Goal: Use online tool/utility: Utilize a website feature to perform a specific function

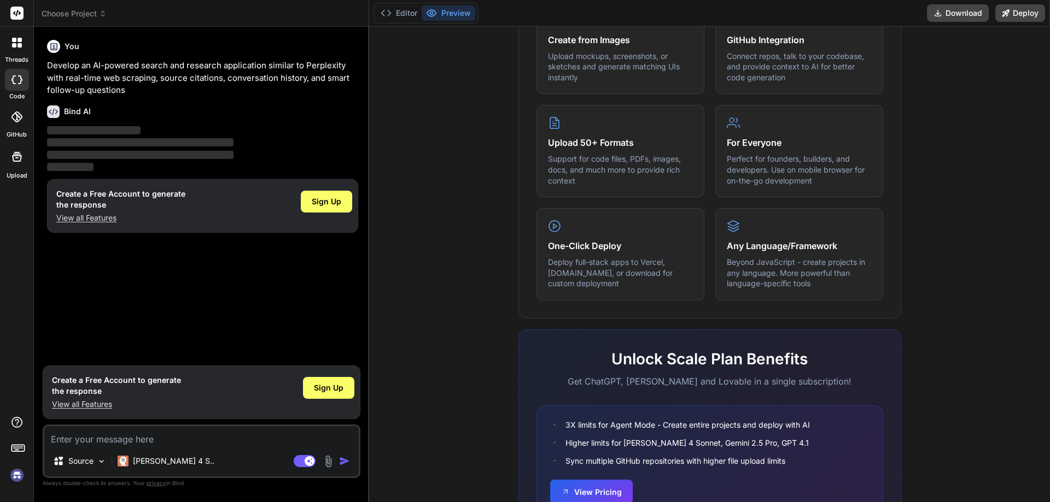
scroll to position [540, 0]
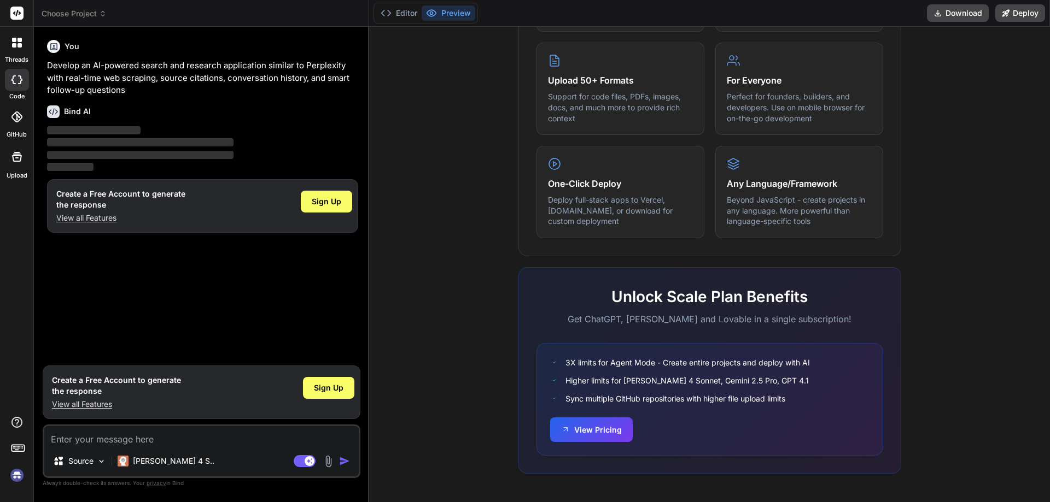
click at [15, 475] on img at bounding box center [17, 475] width 19 height 19
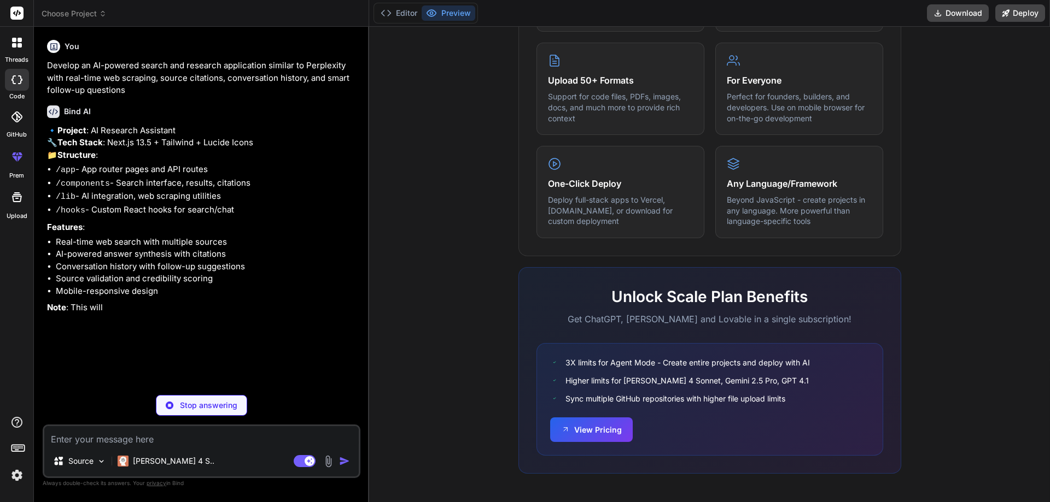
click at [199, 401] on p "Stop answering" at bounding box center [208, 405] width 57 height 11
click at [99, 15] on icon at bounding box center [103, 14] width 8 height 8
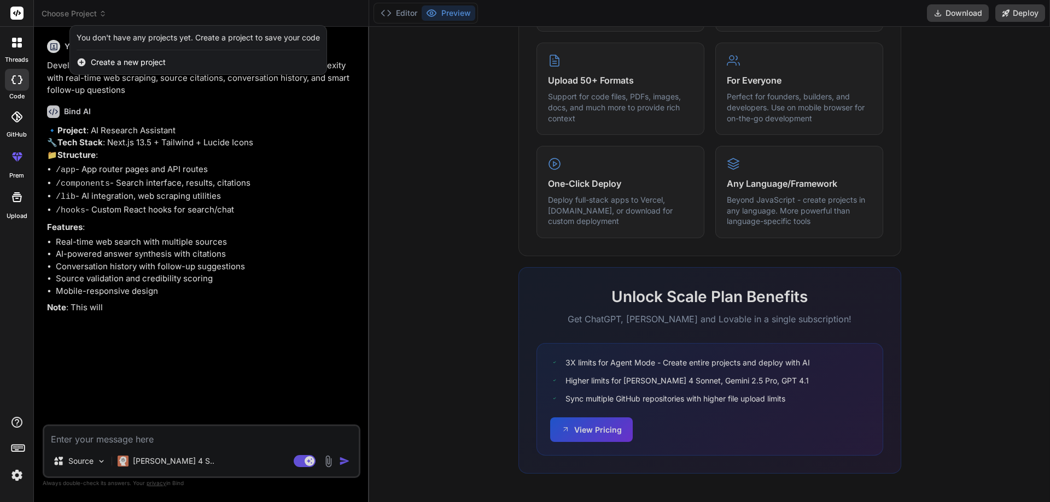
click at [30, 201] on div "Upload" at bounding box center [16, 200] width 33 height 41
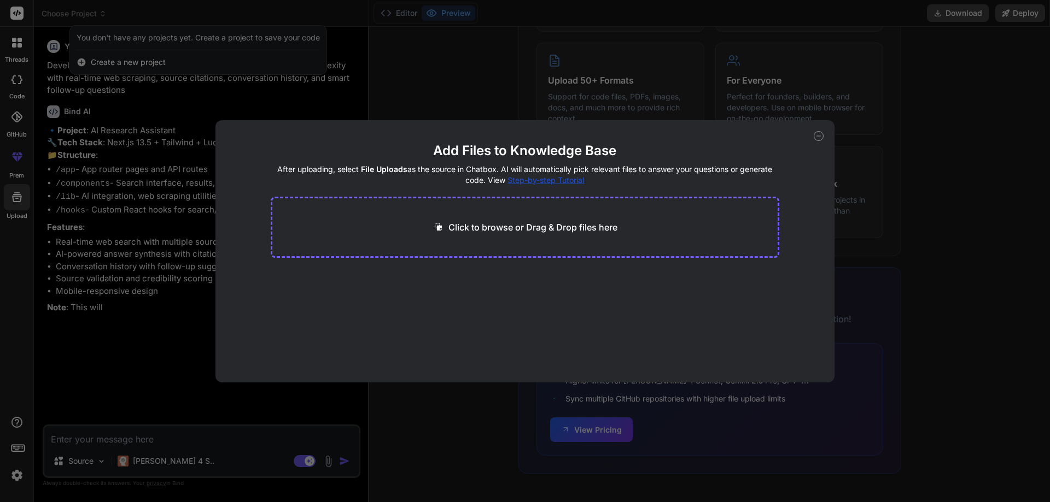
click at [514, 230] on p "Click to browse or Drag & Drop files here" at bounding box center [532, 227] width 169 height 13
click at [821, 132] on icon at bounding box center [818, 136] width 10 height 10
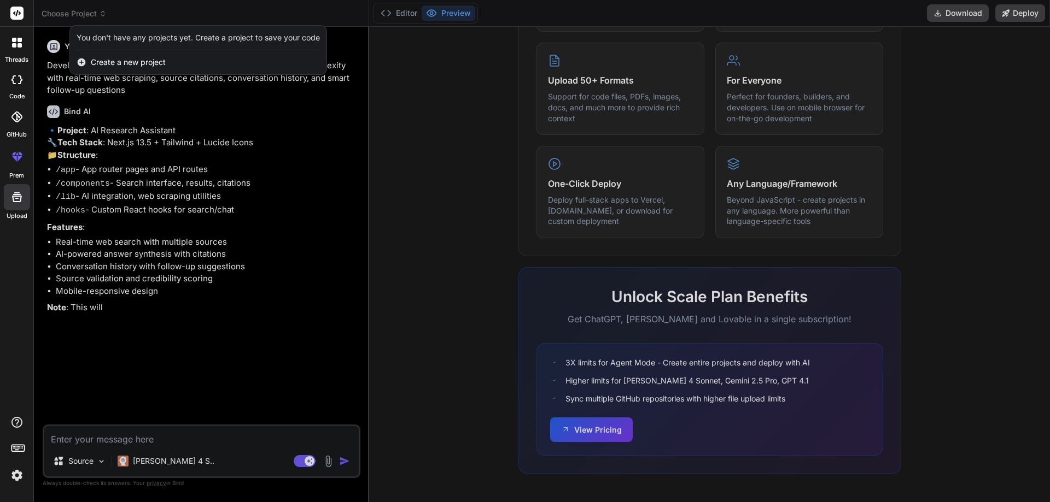
click at [573, 454] on div at bounding box center [525, 251] width 1050 height 502
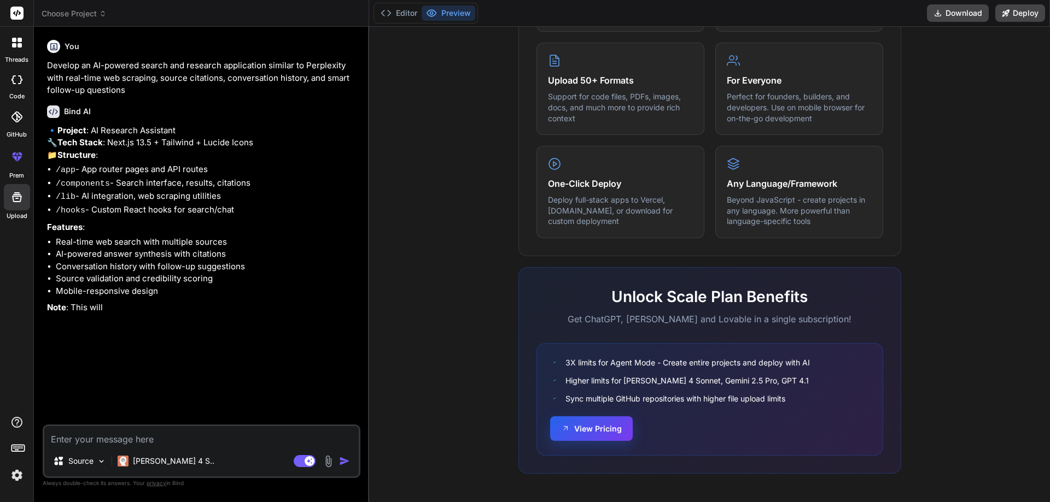
click at [577, 430] on button "View Pricing" at bounding box center [591, 429] width 83 height 25
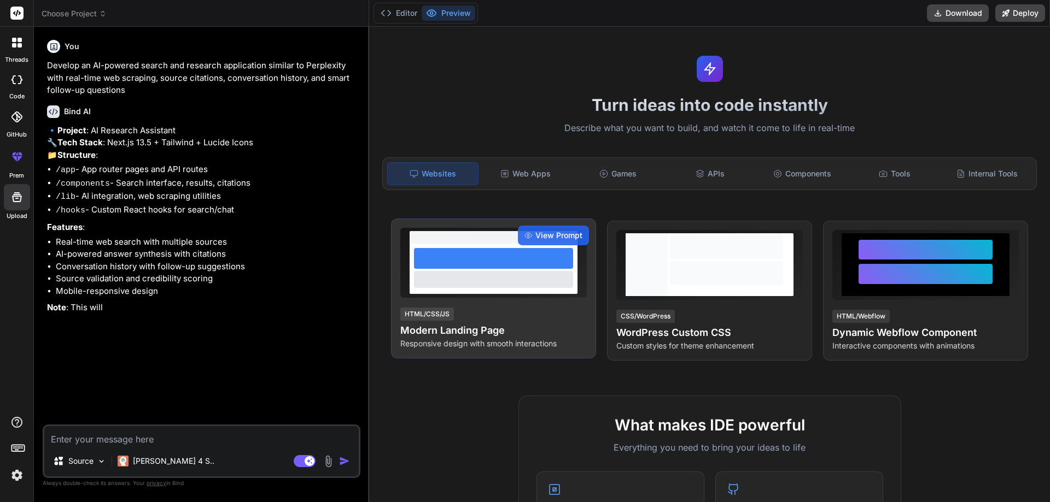
scroll to position [0, 0]
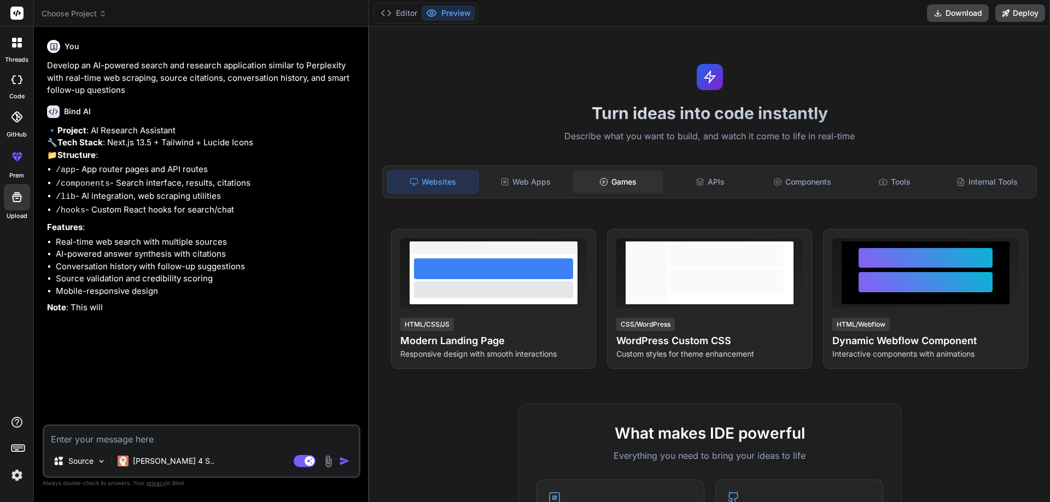
click at [640, 186] on div "Games" at bounding box center [618, 182] width 90 height 23
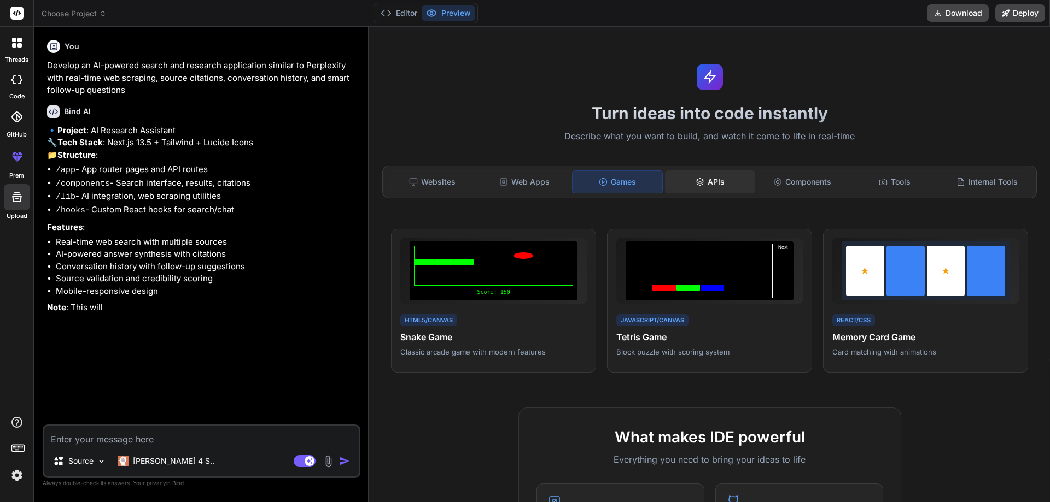
click at [708, 184] on div "APIs" at bounding box center [710, 182] width 90 height 23
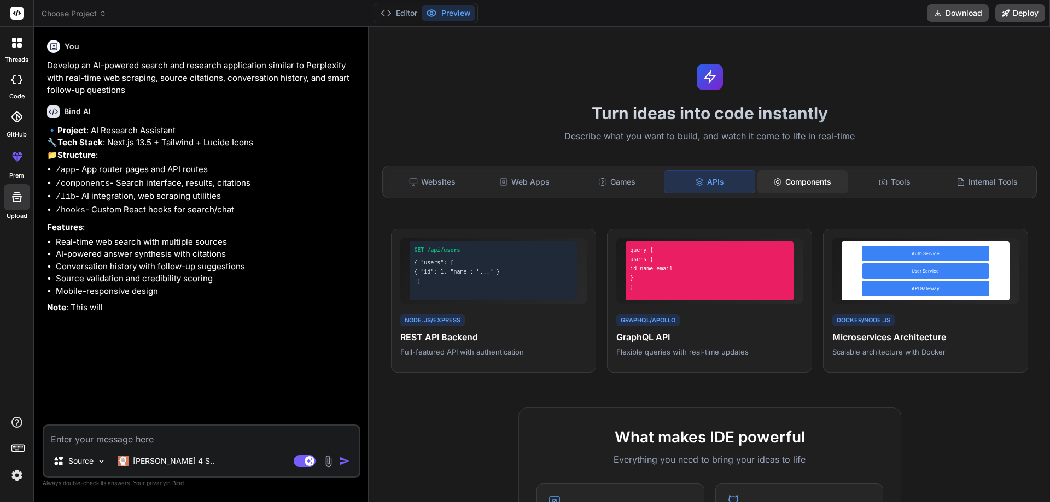
click at [824, 182] on div "Components" at bounding box center [802, 182] width 90 height 23
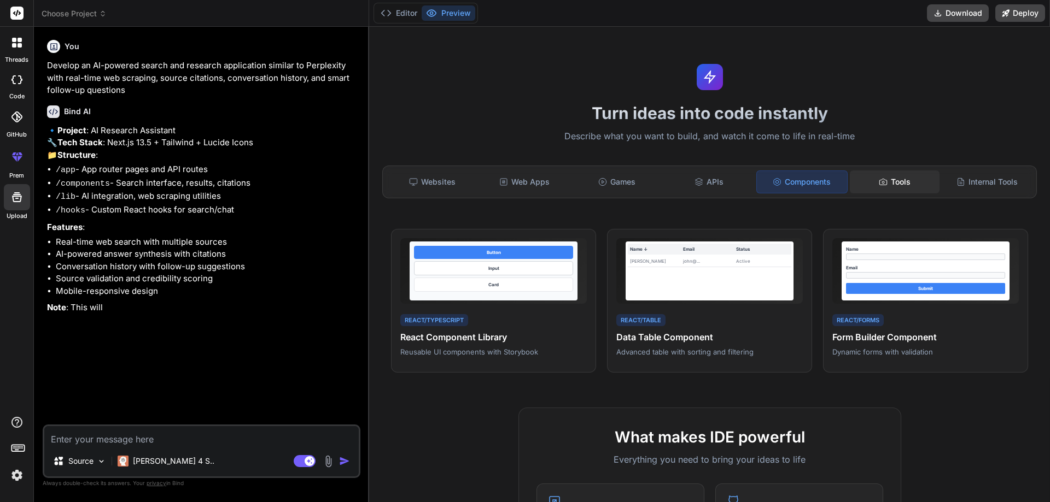
click at [908, 182] on div "Tools" at bounding box center [895, 182] width 90 height 23
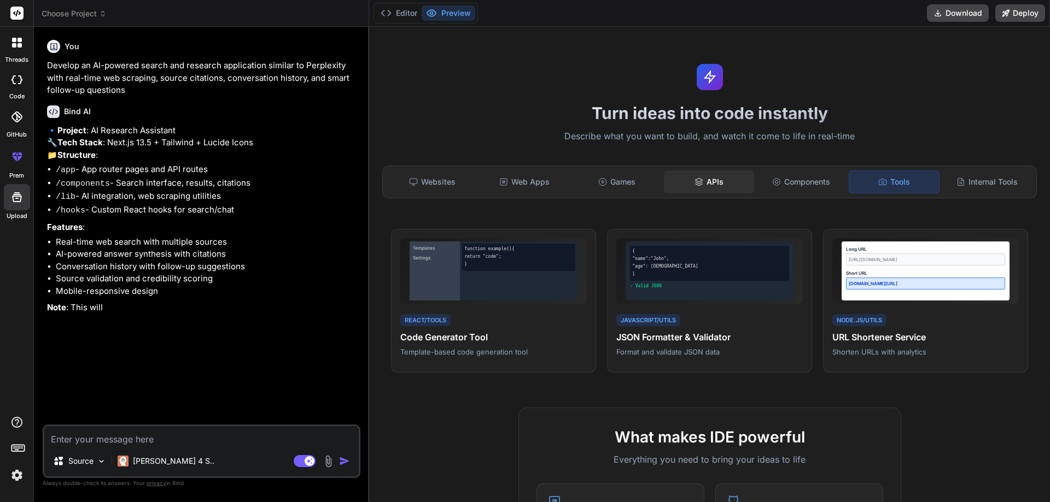
click at [725, 182] on div "APIs" at bounding box center [709, 182] width 90 height 23
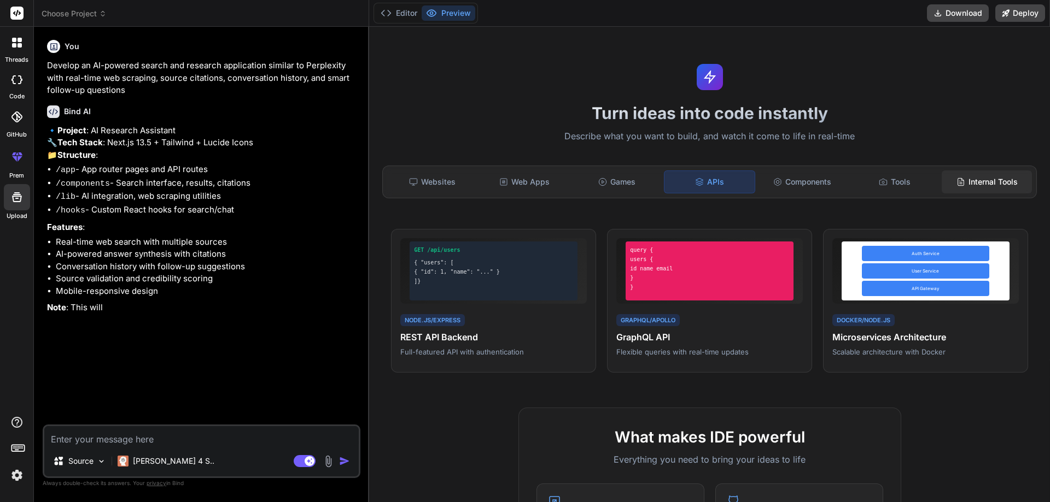
click at [954, 186] on div "Internal Tools" at bounding box center [986, 182] width 90 height 23
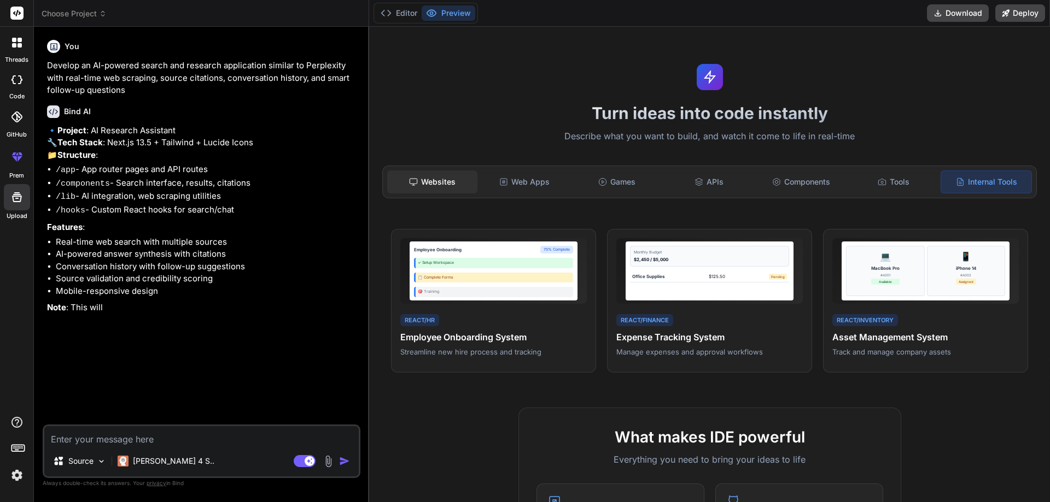
click at [439, 183] on div "Websites" at bounding box center [432, 182] width 90 height 23
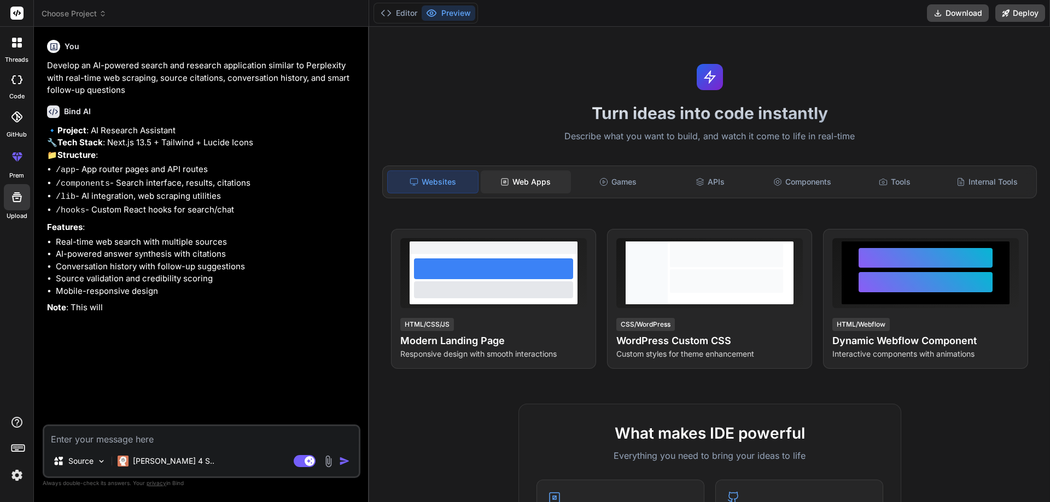
click at [540, 182] on div "Web Apps" at bounding box center [526, 182] width 90 height 23
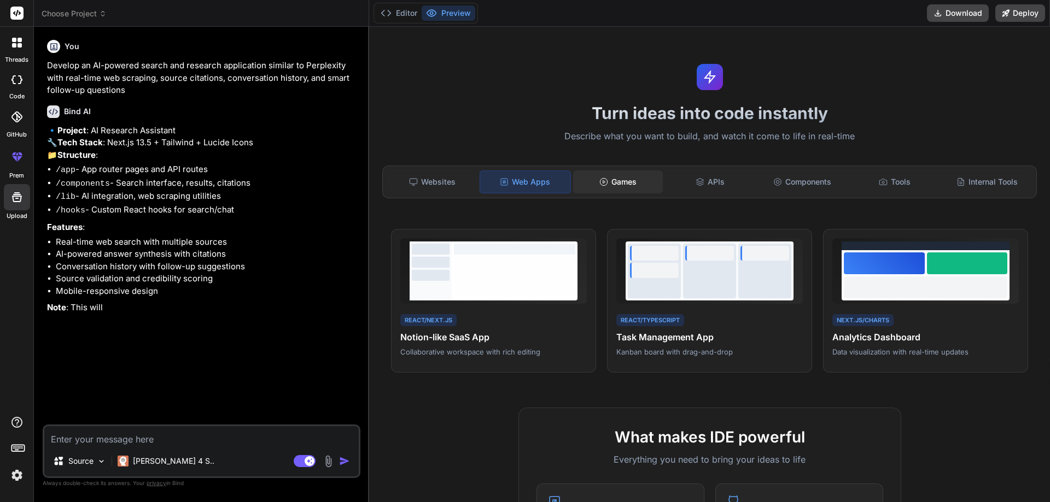
click at [611, 185] on div "Games" at bounding box center [618, 182] width 90 height 23
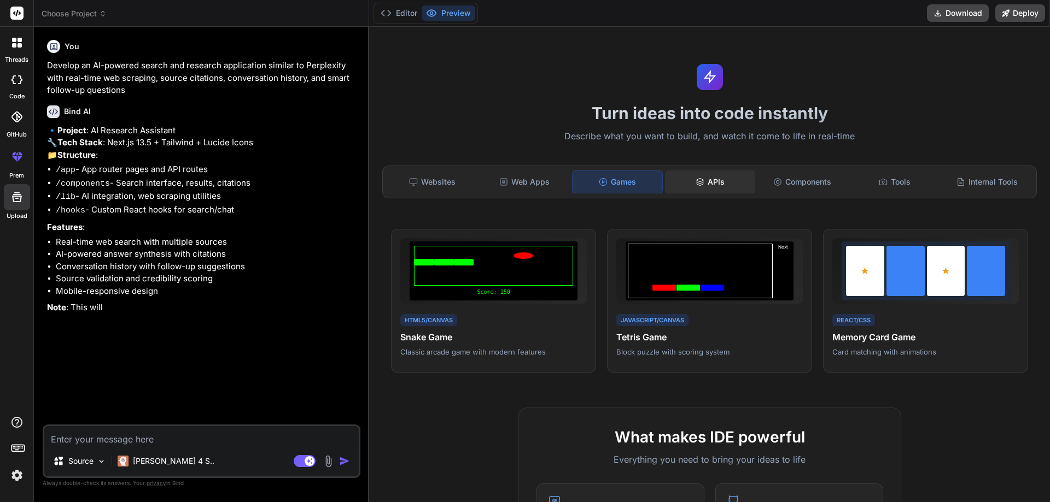
click at [703, 193] on div "APIs" at bounding box center [710, 182] width 90 height 23
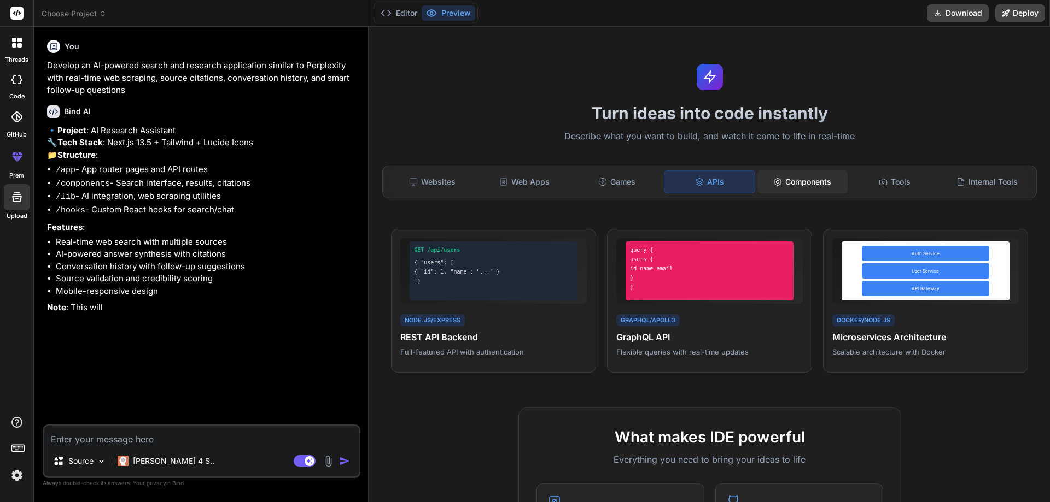
click at [802, 176] on div "Components" at bounding box center [802, 182] width 90 height 23
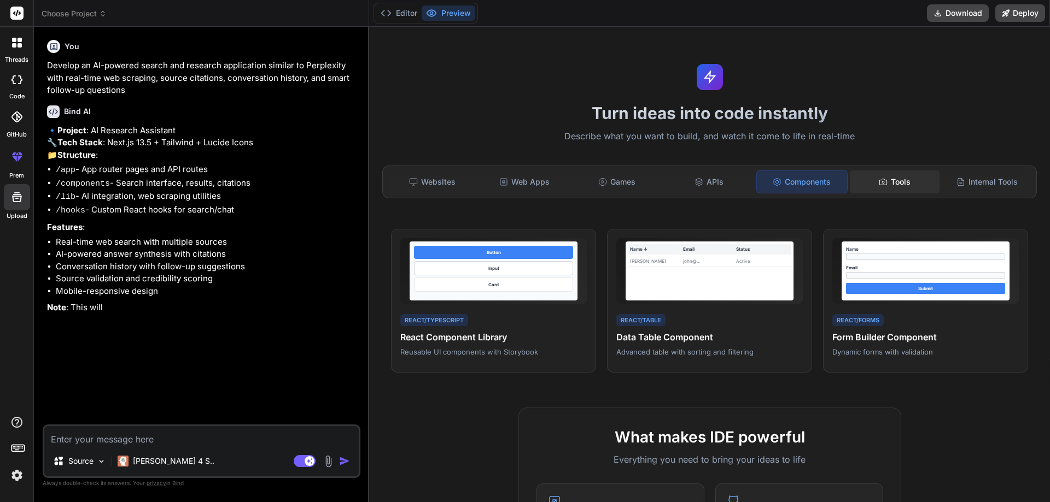
click at [881, 182] on div "Tools" at bounding box center [895, 182] width 90 height 23
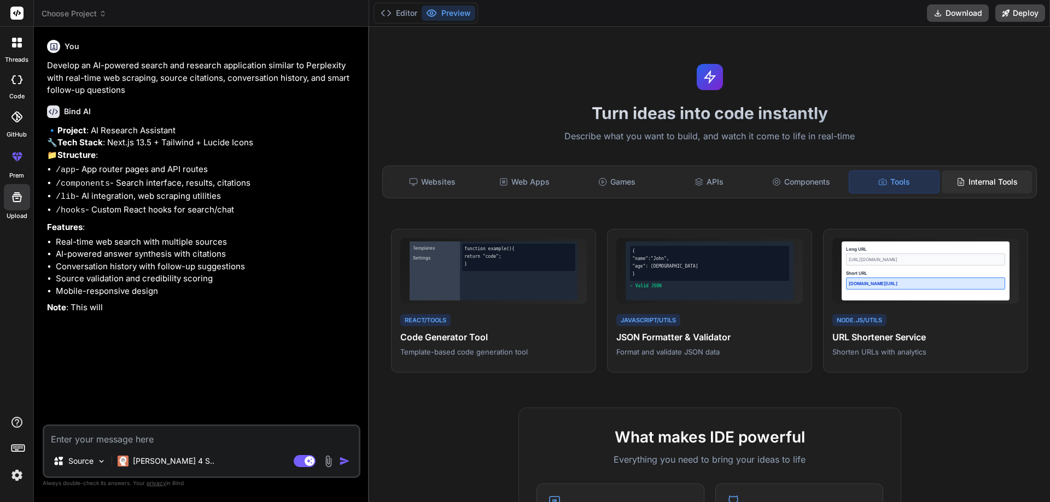
click at [980, 185] on div "Internal Tools" at bounding box center [986, 182] width 90 height 23
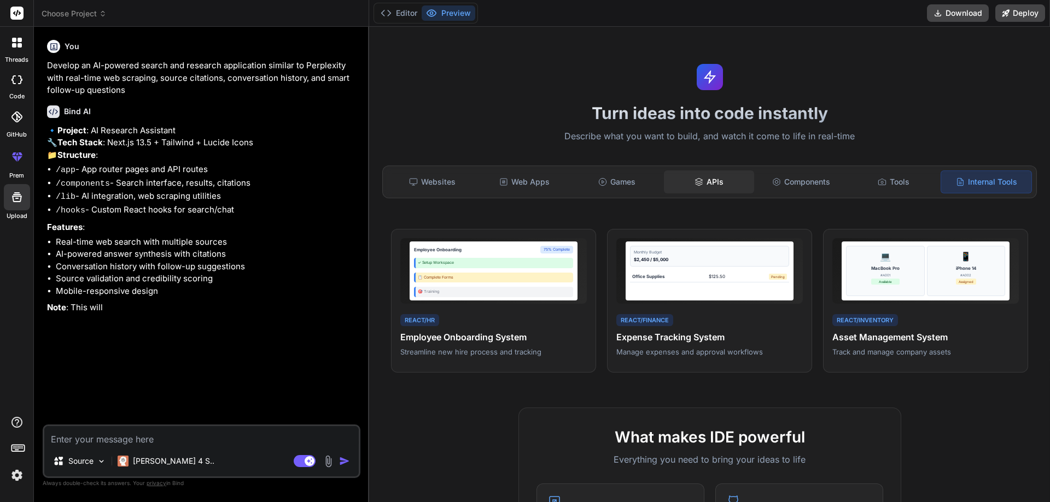
click at [717, 183] on div "APIs" at bounding box center [709, 182] width 90 height 23
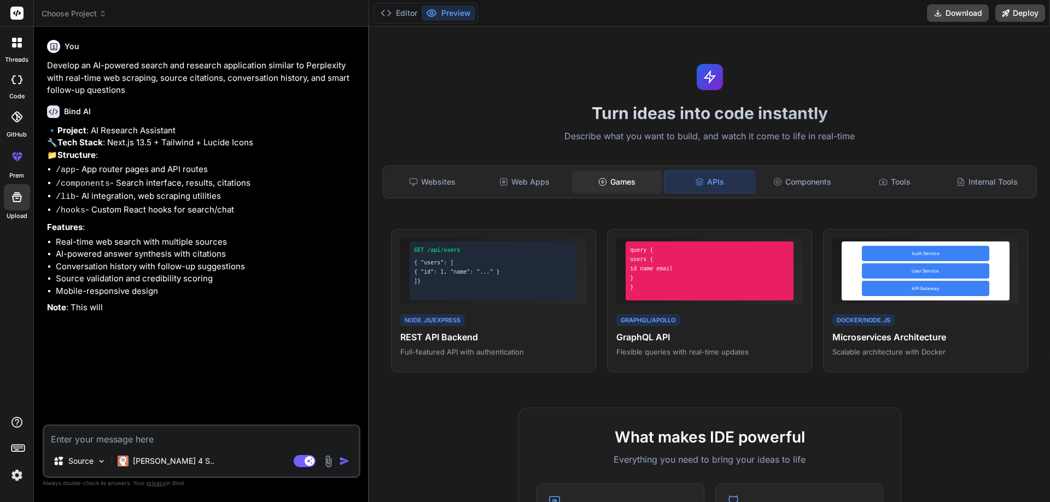
click at [612, 186] on div "Games" at bounding box center [617, 182] width 90 height 23
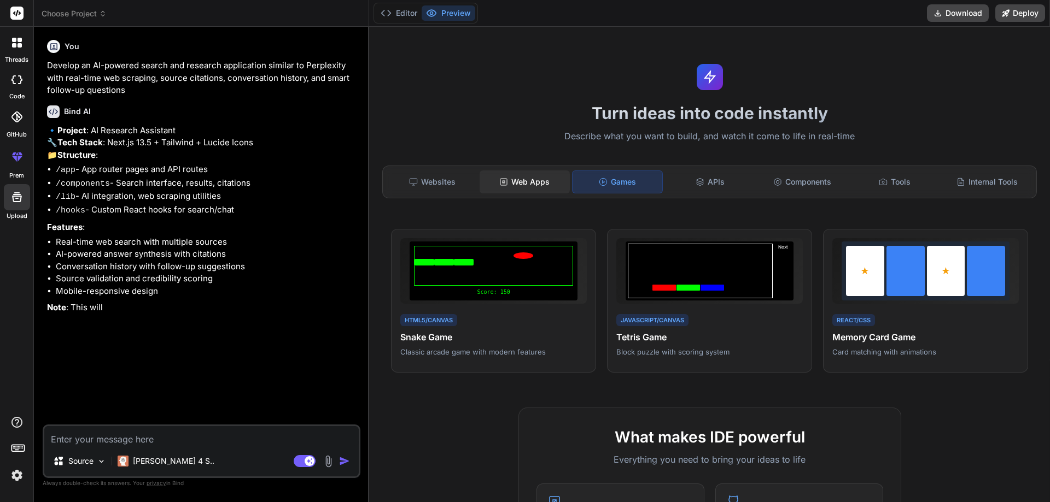
click at [520, 188] on div "Web Apps" at bounding box center [524, 182] width 90 height 23
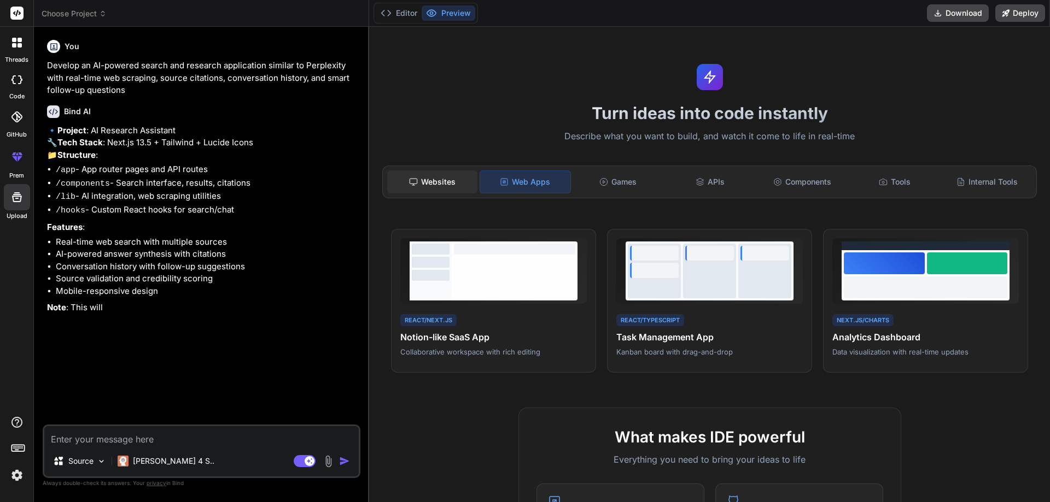
click at [435, 189] on div "Websites" at bounding box center [432, 182] width 90 height 23
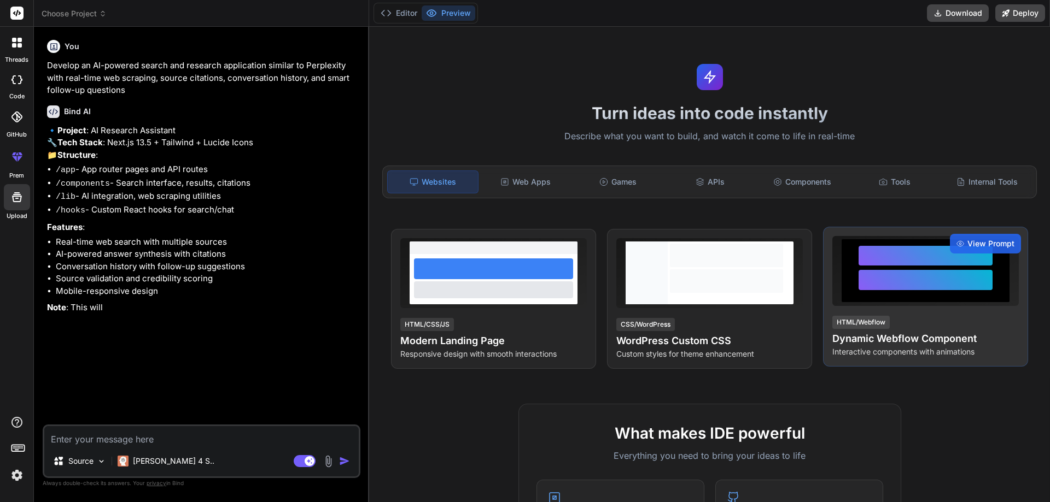
click at [911, 301] on div at bounding box center [925, 270] width 168 height 63
click at [969, 240] on span "View Prompt" at bounding box center [990, 243] width 47 height 11
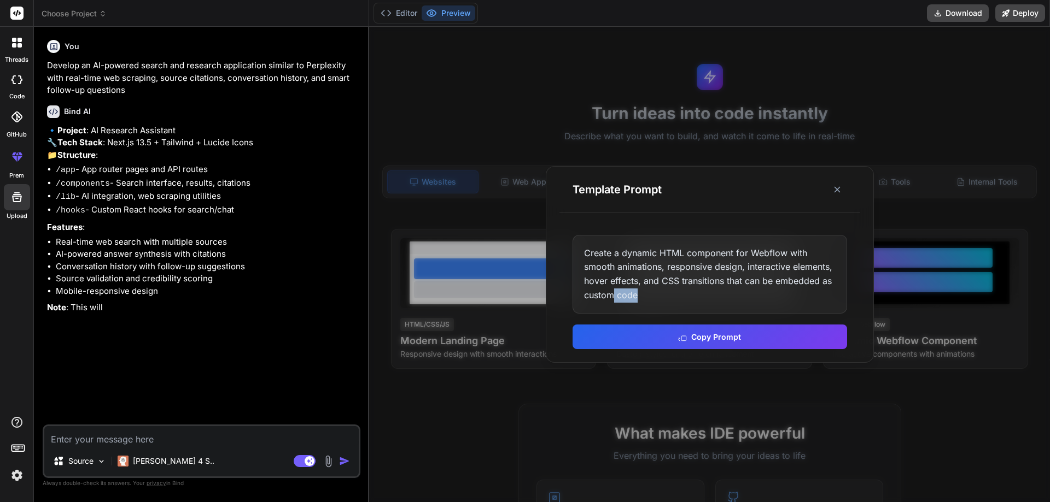
drag, startPoint x: 648, startPoint y: 302, endPoint x: 615, endPoint y: 298, distance: 33.0
click at [615, 298] on div "Create a dynamic HTML component for Webflow with smooth animations, responsive …" at bounding box center [709, 274] width 274 height 79
click at [703, 339] on button "Copy Prompt" at bounding box center [709, 336] width 274 height 25
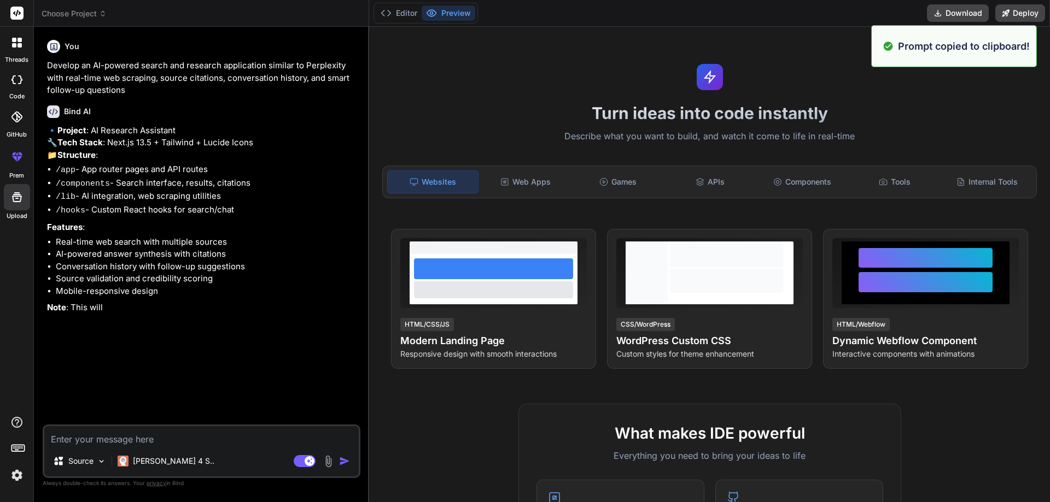
click at [61, 440] on textarea at bounding box center [201, 436] width 314 height 20
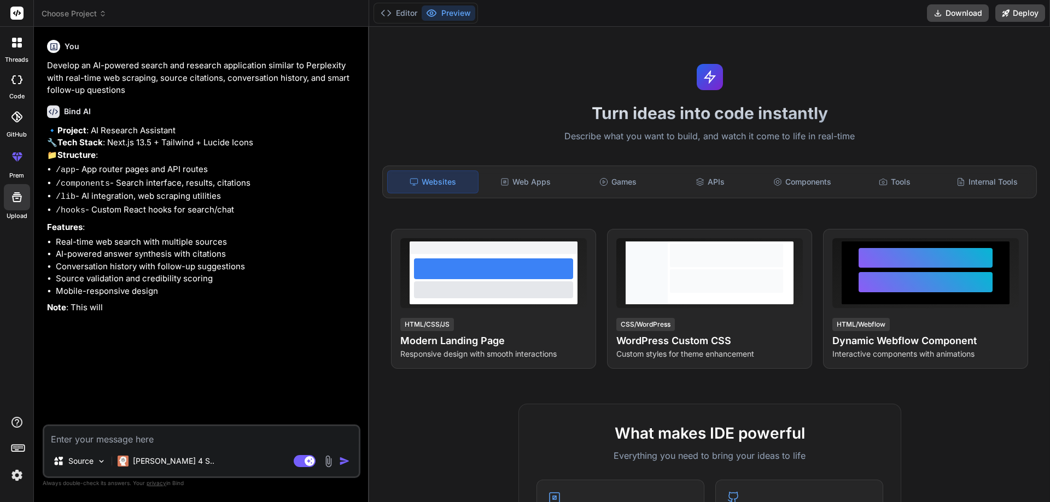
paste textarea "Create a dynamic HTML component for Webflow with smooth animations, responsive …"
type textarea "x"
type textarea "Create a dynamic HTML component for Webflow with smooth animations, responsive …"
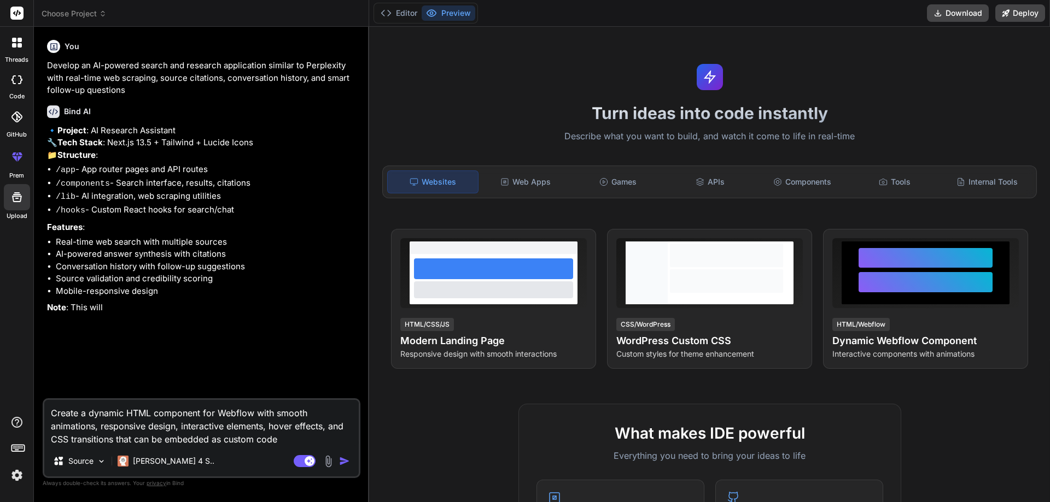
click at [154, 412] on textarea "Create a dynamic HTML component for Webflow with smooth animations, responsive …" at bounding box center [201, 423] width 314 height 46
type textarea "x"
type textarea "Create a dynamic HTML dcomponent for Webflow with smooth animations, responsive…"
type textarea "x"
type textarea "Create a dynamic HTML dacomponent for Webflow with smooth animations, responsiv…"
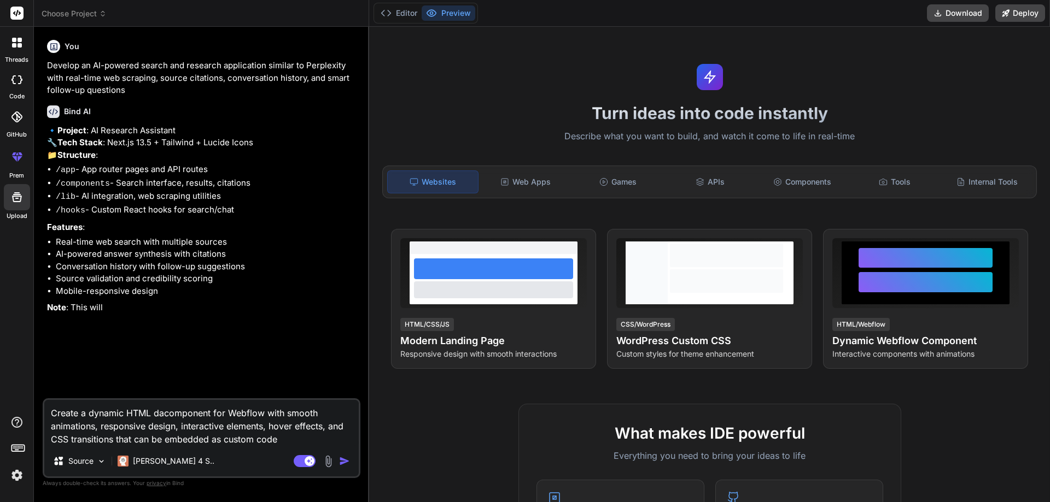
type textarea "x"
type textarea "Create a dynamic HTML darcomponent for Webflow with smooth animations, responsi…"
type textarea "x"
type textarea "Create a dynamic HTML darkcomponent for Webflow with smooth animations, respons…"
type textarea "x"
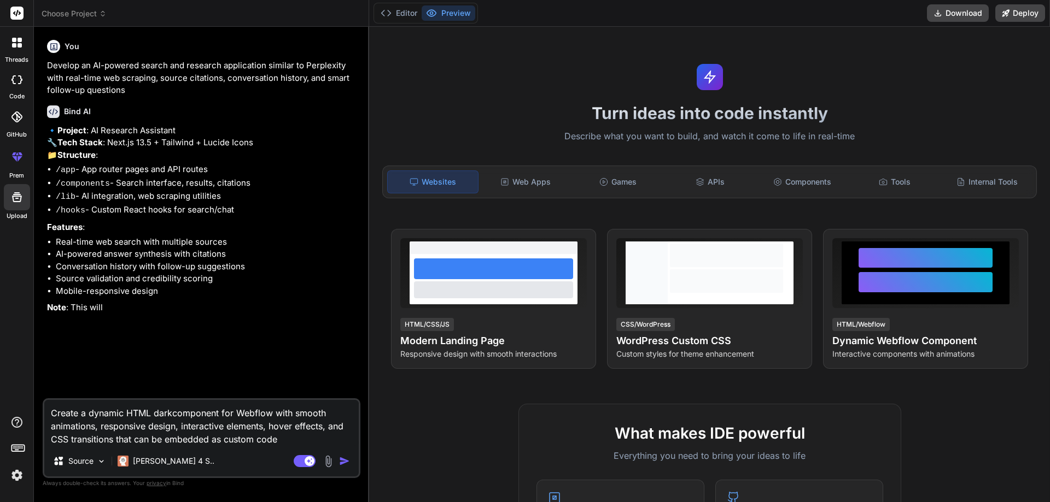
type textarea "Create a dynamic HTML dark component for Webflow with smooth animations, respon…"
type textarea "x"
type textarea "Create a dynamic HTML dark mcomponent for Webflow with smooth animations, respo…"
type textarea "x"
type textarea "Create a dynamic HTML dark mocomponent for Webflow with smooth animations, resp…"
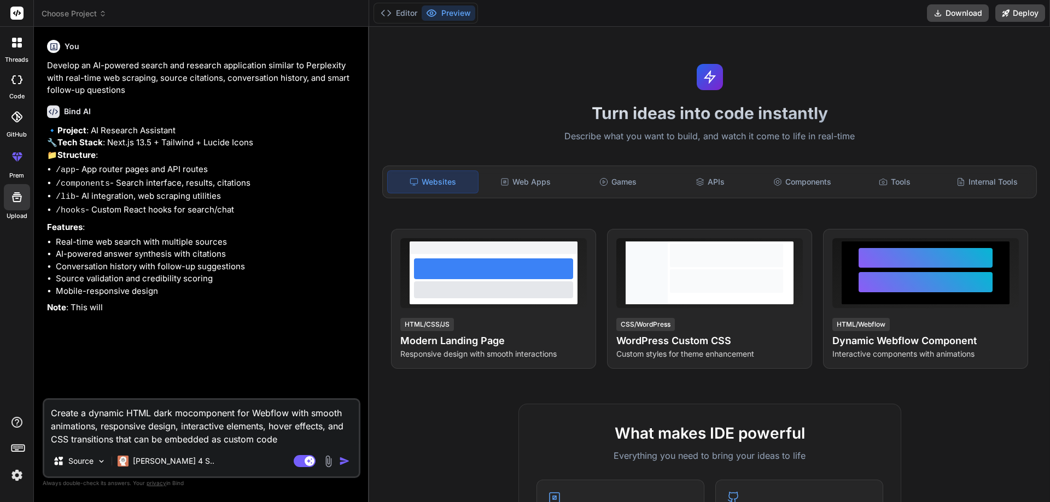
type textarea "x"
type textarea "Create a dynamic HTML dark modcomponent for Webflow with smooth animations, res…"
type textarea "x"
type textarea "Create a dynamic HTML dark modecomponent for Webflow with smooth animations, re…"
type textarea "x"
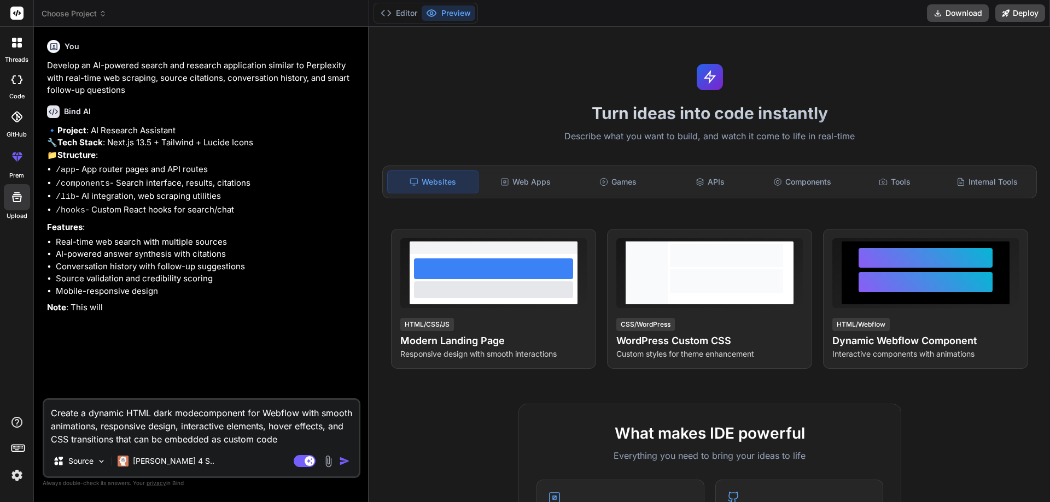
type textarea "Create a dynamic HTML dark mode component for Webflow with smooth animations, r…"
type textarea "x"
type textarea "Create a dynamic HTML dark mode hcomponent for Webflow with smooth animations, …"
type textarea "x"
type textarea "Create a dynamic HTML dark mode hicomponent for Webflow with smooth animations,…"
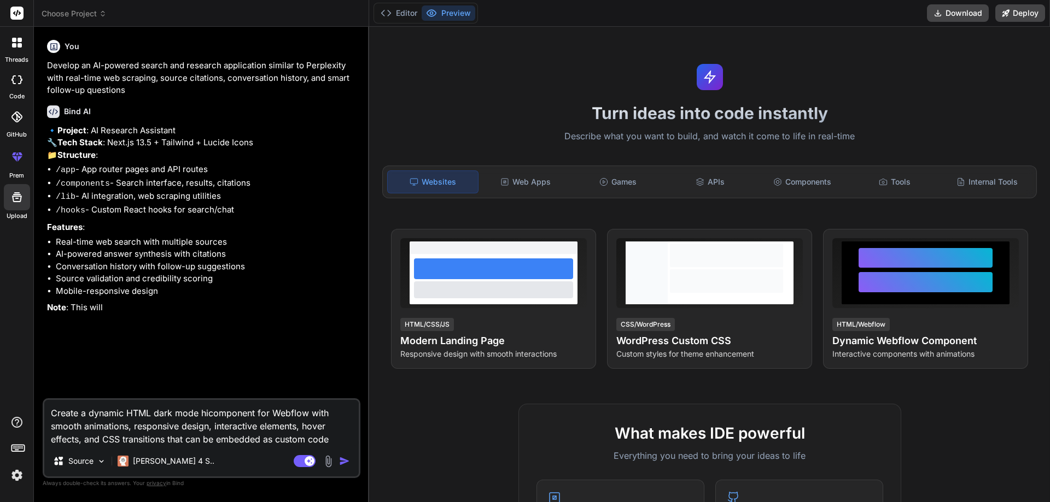
type textarea "x"
type textarea "Create a dynamic HTML dark mode higcomponent for Webflow with smooth animations…"
type textarea "x"
type textarea "Create a dynamic HTML dark mode highcomponent for Webflow with smooth animation…"
type textarea "x"
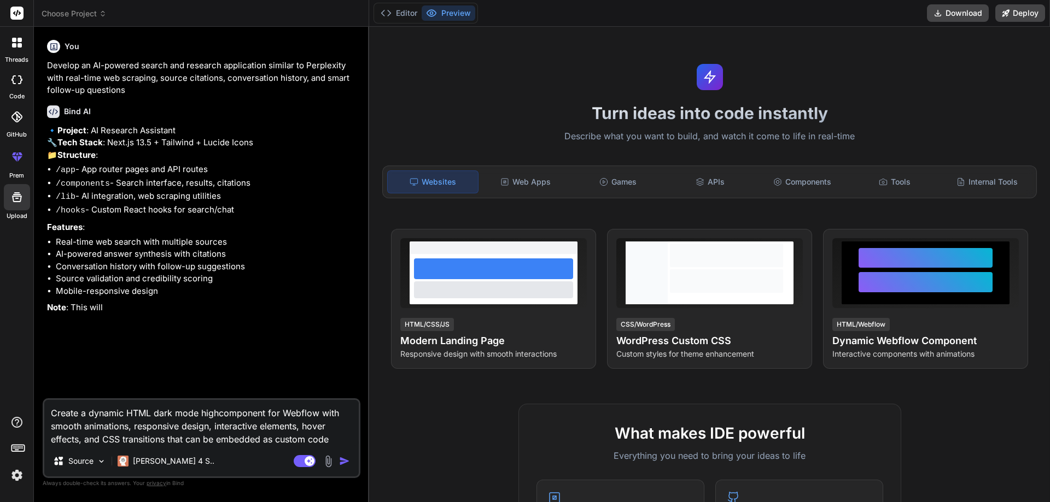
type textarea "Create a dynamic HTML dark mode high component for Webflow with smooth animatio…"
type textarea "x"
type textarea "Create a dynamic HTML dark mode high ccomponent for Webflow with smooth animati…"
type textarea "x"
type textarea "Create a dynamic HTML dark mode high cocomponent for Webflow with smooth animat…"
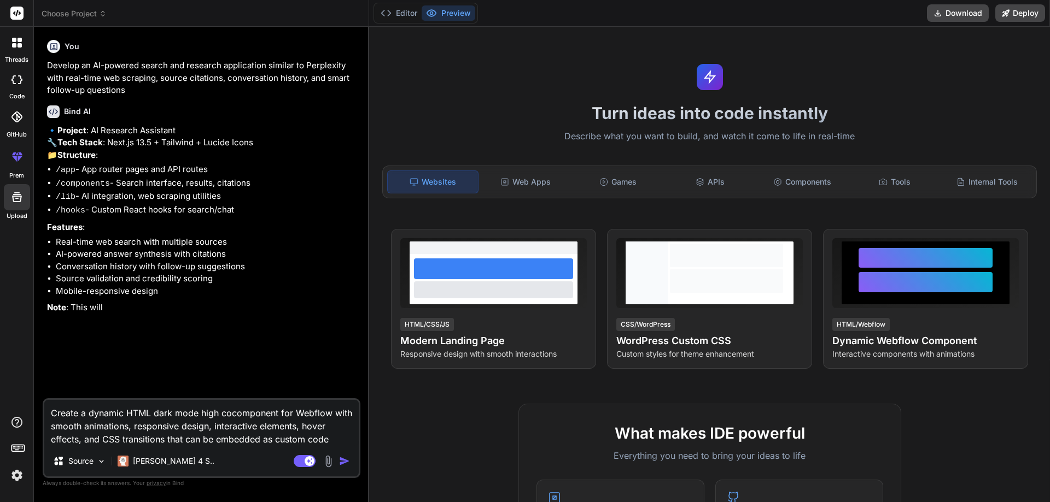
type textarea "x"
type textarea "Create a dynamic HTML dark mode high concomponent for Webflow with smooth anima…"
type textarea "x"
type textarea "Create a dynamic HTML dark mode high contcomponent for Webflow with smooth anim…"
type textarea "x"
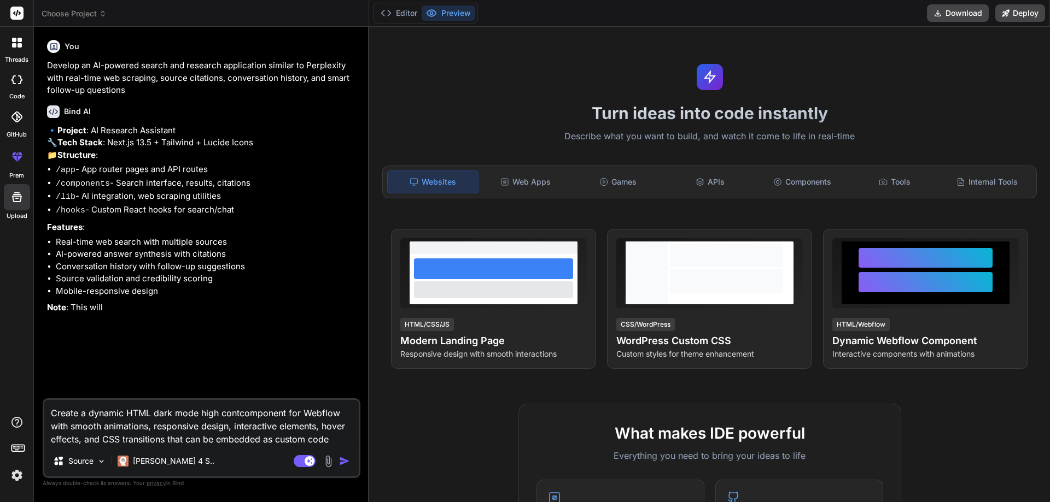
type textarea "Create a dynamic HTML dark mode high contrcomponent for Webflow with smooth ani…"
type textarea "x"
type textarea "Create a dynamic HTML dark mode high contracomponent for Webflow with smooth an…"
type textarea "x"
type textarea "Create a dynamic HTML dark mode high contrascomponent for Webflow with smooth a…"
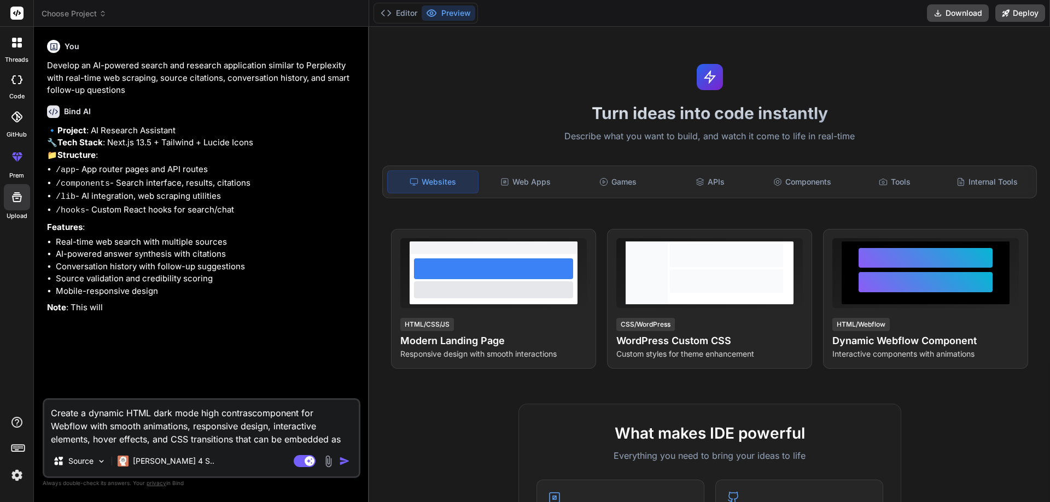
type textarea "x"
type textarea "Create a dynamic HTML dark mode high contrastcomponent for Webflow with smooth …"
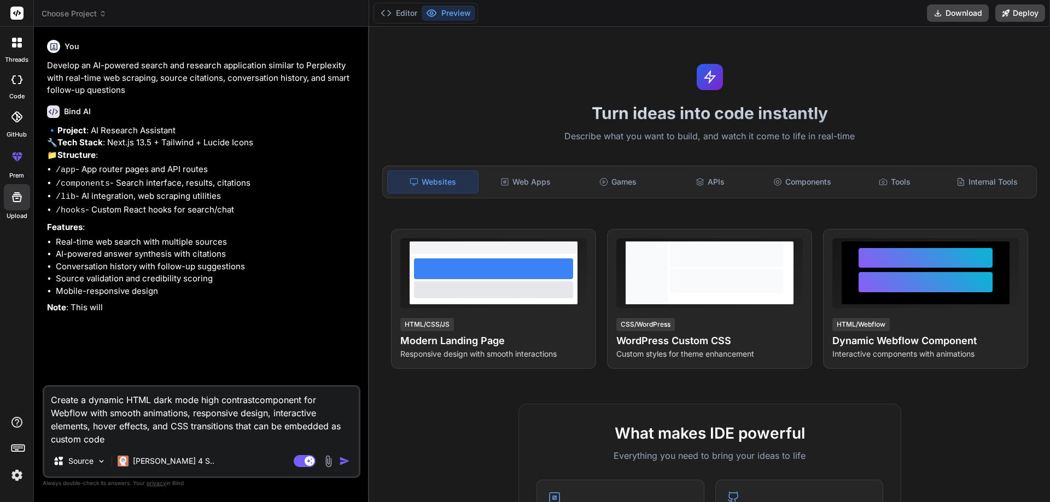
type textarea "x"
type textarea "Create a dynamic HTML dark mode high contrast component for Webflow with smooth…"
click at [315, 415] on textarea "Create a dynamic HTML dark mode high contrast component for Webflow with smooth…" at bounding box center [201, 416] width 314 height 59
type textarea "x"
type textarea "Create a dynamic HTML dark mode high contrast component for Webflow with smooth…"
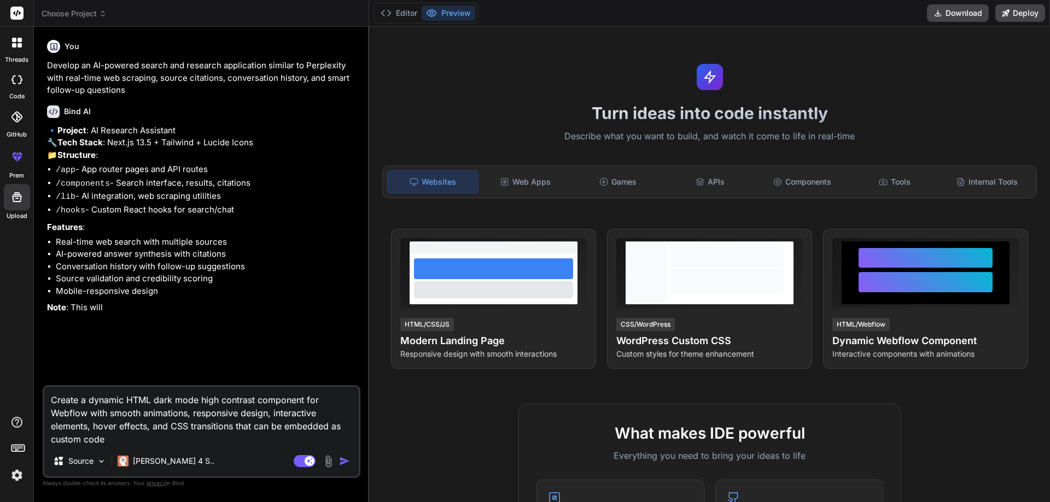
type textarea "x"
type textarea "Create a dynamic HTML dark mode high contrast component for Webflow with smooth…"
type textarea "x"
type textarea "Create a dynamic HTML dark mode high contrast component for Webflow with smooth…"
type textarea "x"
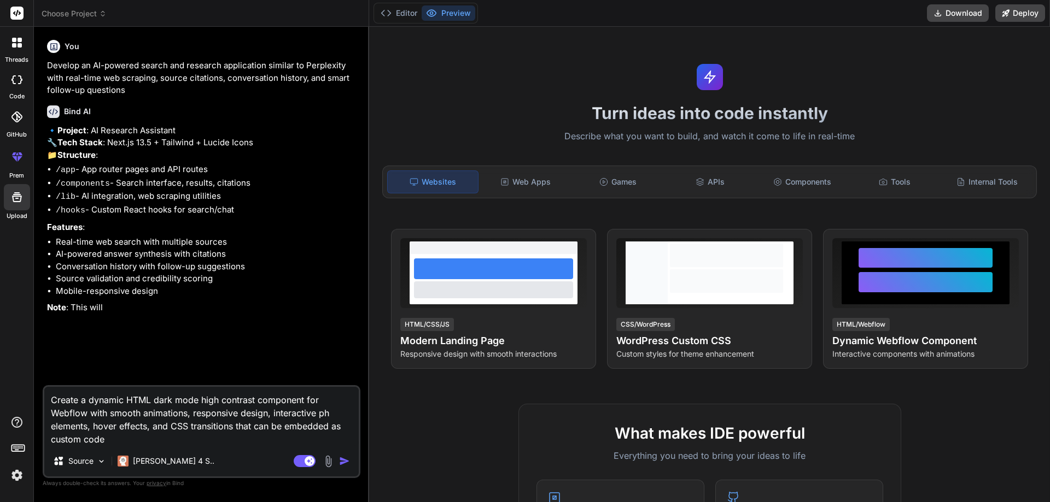
type textarea "Create a dynamic HTML dark mode high contrast component for Webflow with smooth…"
type textarea "x"
type textarea "Create a dynamic HTML dark mode high contrast component for Webflow with smooth…"
type textarea "x"
type textarea "Create a dynamic HTML dark mode high contrast component for Webflow with smooth…"
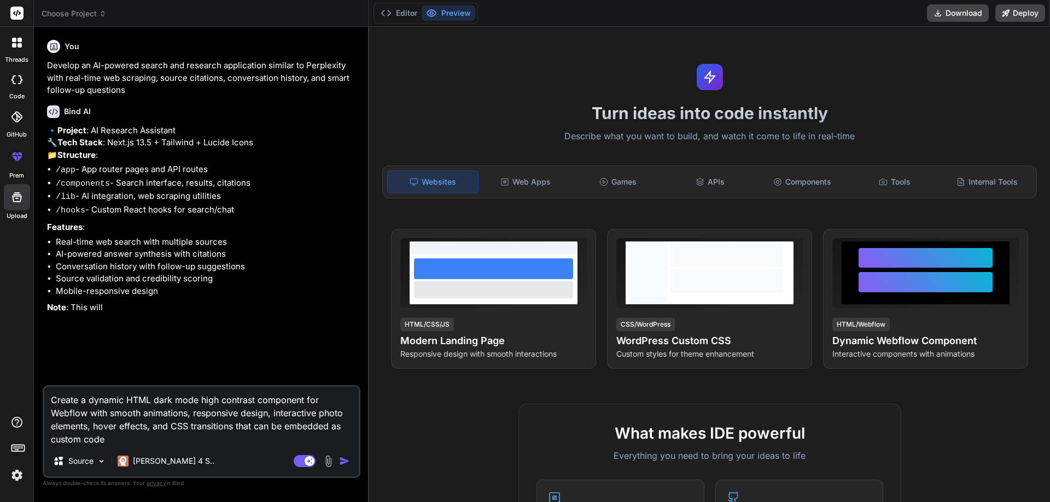
type textarea "x"
type textarea "Create a dynamic HTML dark mode high contrast component for Webflow with smooth…"
type textarea "x"
type textarea "Create a dynamic HTML dark mode high contrast component for Webflow with smooth…"
type textarea "x"
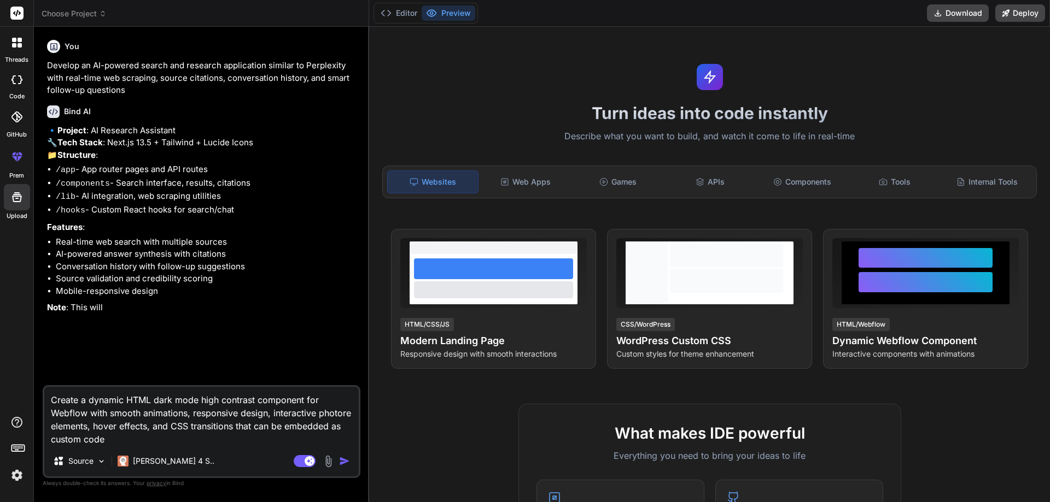
type textarea "Create a dynamic HTML dark mode high contrast component for Webflow with smooth…"
type textarea "x"
type textarea "Create a dynamic HTML dark mode high contrast component for Webflow with smooth…"
type textarea "x"
type textarea "Create a dynamic HTML dark mode high contrast component for Webflow with smooth…"
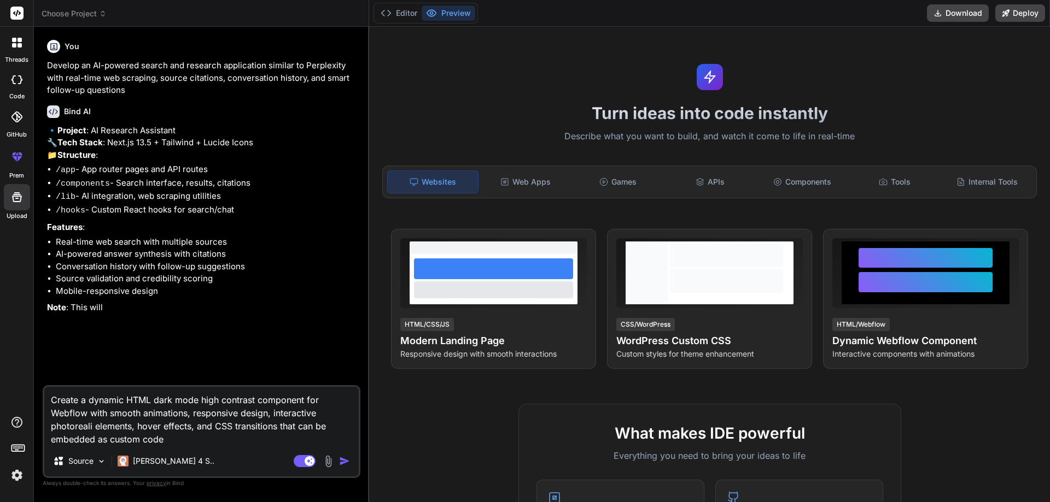
type textarea "x"
type textarea "Create a dynamic HTML dark mode high contrast component for Webflow with smooth…"
type textarea "x"
type textarea "Create a dynamic HTML dark mode high contrast component for Webflow with smooth…"
type textarea "x"
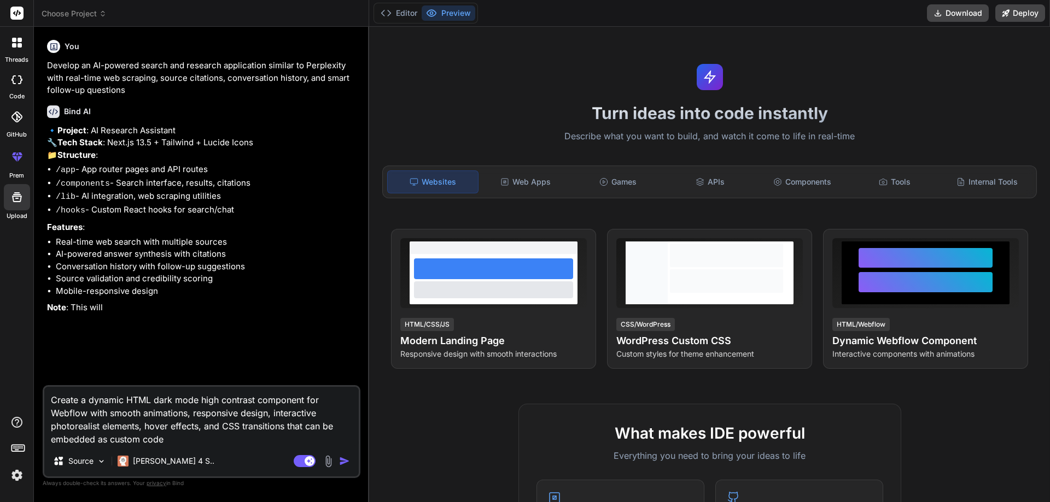
type textarea "Create a dynamic HTML dark mode high contrast component for Webflow with smooth…"
type textarea "x"
type textarea "Create a dynamic HTML dark mode high contrast component for Webflow with smooth…"
type textarea "x"
type textarea "Create a dynamic HTML dark mode high contrast component for Webflow with smooth…"
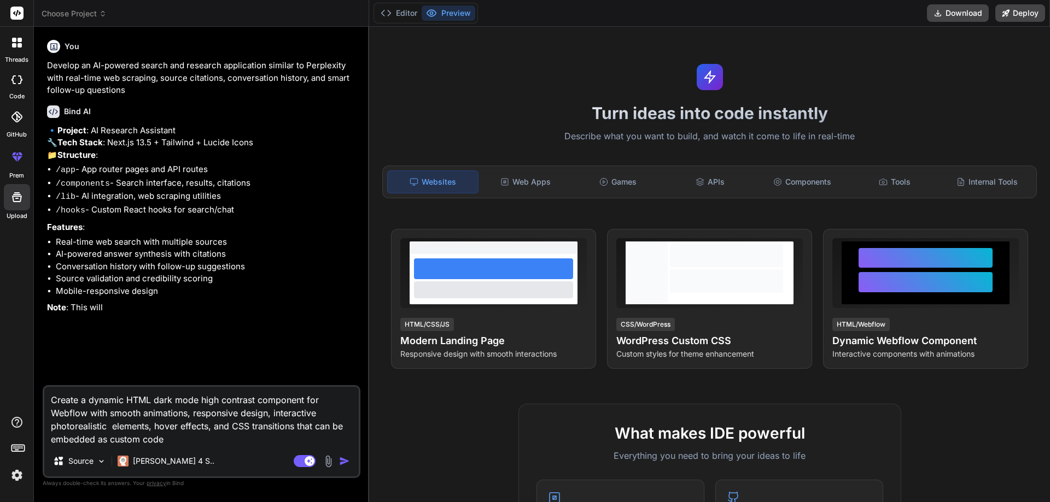
type textarea "x"
type textarea "Create a dynamic HTML dark mode high contrast component for Webflow with smooth…"
type textarea "x"
type textarea "Create a dynamic HTML dark mode high contrast component for Webflow with smooth…"
type textarea "x"
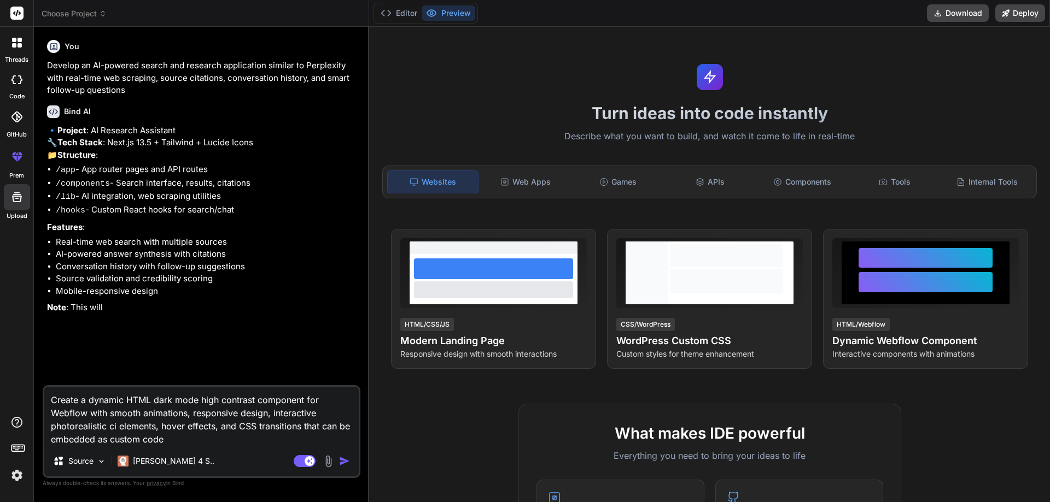
type textarea "Create a dynamic HTML dark mode high contrast component for Webflow with smooth…"
type textarea "x"
type textarea "Create a dynamic HTML dark mode high contrast component for Webflow with smooth…"
type textarea "x"
type textarea "Create a dynamic HTML dark mode high contrast component for Webflow with smooth…"
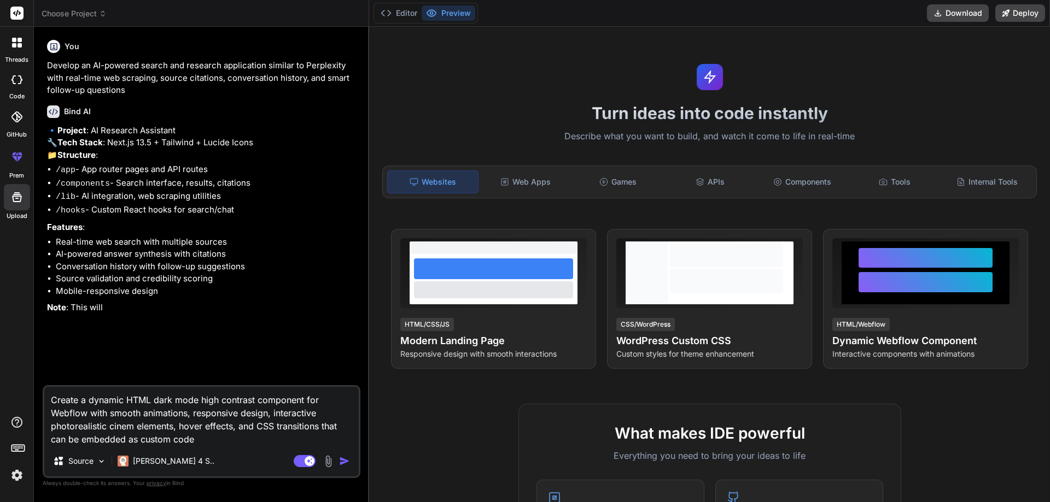
type textarea "x"
type textarea "Create a dynamic HTML dark mode high contrast component for Webflow with smooth…"
type textarea "x"
type textarea "Create a dynamic HTML dark mode high contrast component for Webflow with smooth…"
type textarea "x"
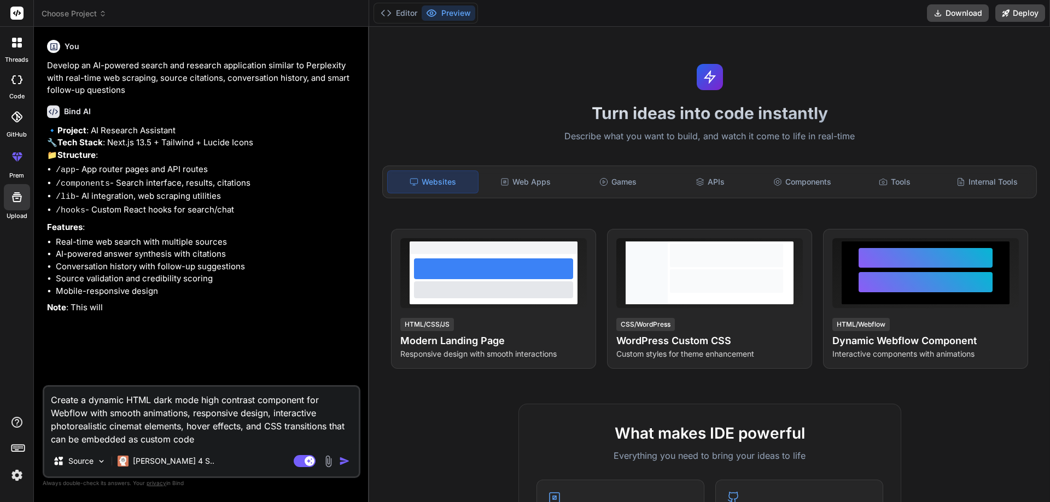
type textarea "Create a dynamic HTML dark mode high contrast component for Webflow with smooth…"
type textarea "x"
type textarea "Create a dynamic HTML dark mode high contrast component for Webflow with smooth…"
type textarea "x"
type textarea "Create a dynamic HTML dark mode high contrast component for Webflow with smooth…"
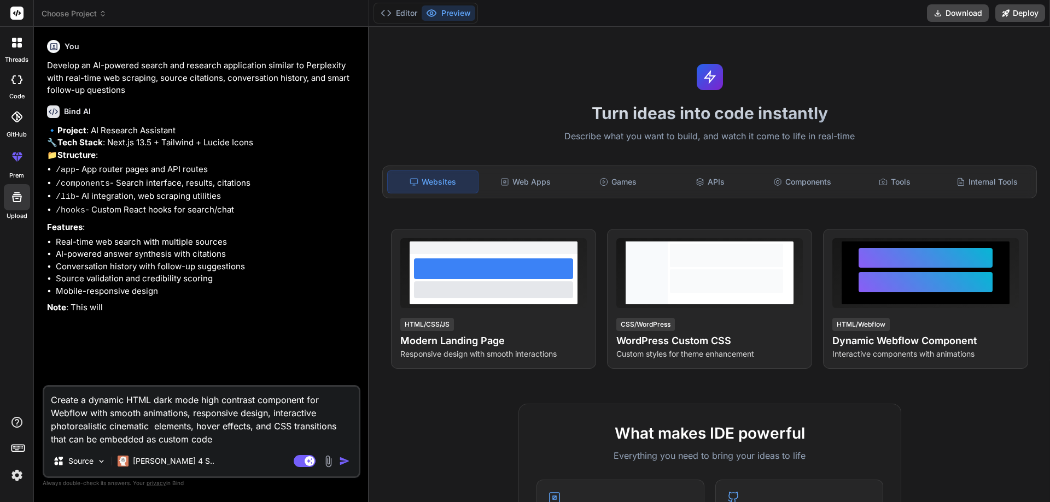
type textarea "x"
type textarea "Create a dynamic HTML dark mode high contrast component for Webflow with smooth…"
type textarea "x"
type textarea "Create a dynamic HTML dark mode high contrast component for Webflow with smooth…"
type textarea "x"
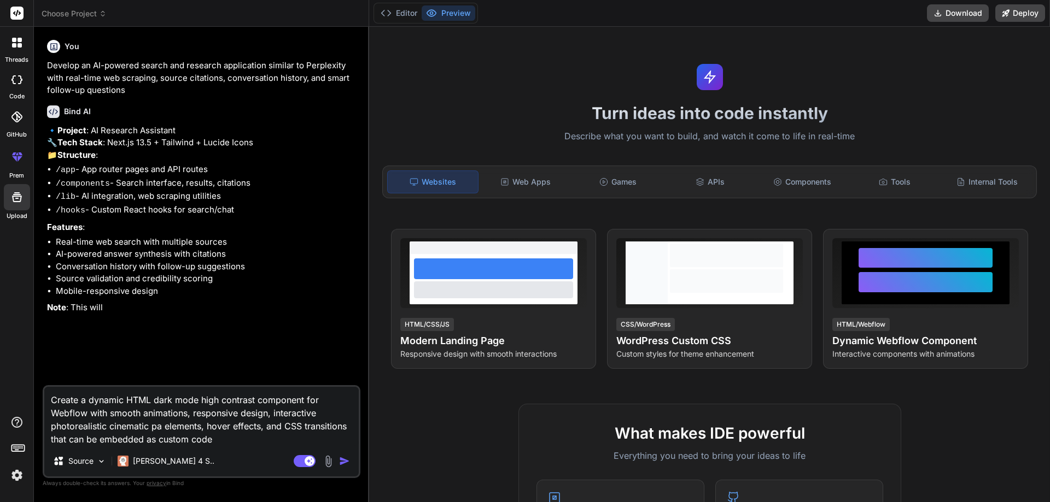
type textarea "Create a dynamic HTML dark mode high contrast component for Webflow with smooth…"
type textarea "x"
type textarea "Create a dynamic HTML dark mode high contrast component for Webflow with smooth…"
type textarea "x"
type textarea "Create a dynamic HTML dark mode high contrast component for Webflow with smooth…"
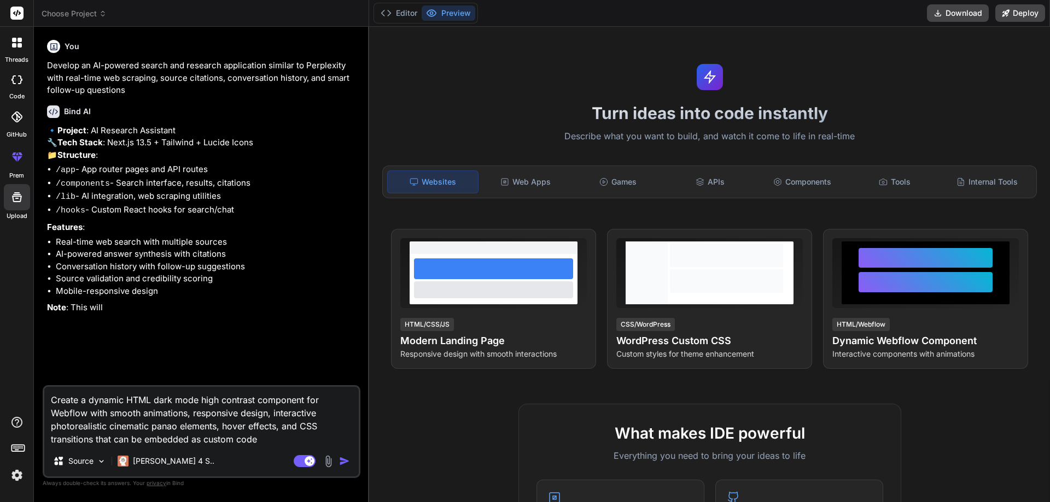
type textarea "x"
type textarea "Create a dynamic HTML dark mode high contrast component for Webflow with smooth…"
type textarea "x"
type textarea "Create a dynamic HTML dark mode high contrast component for Webflow with smooth…"
type textarea "x"
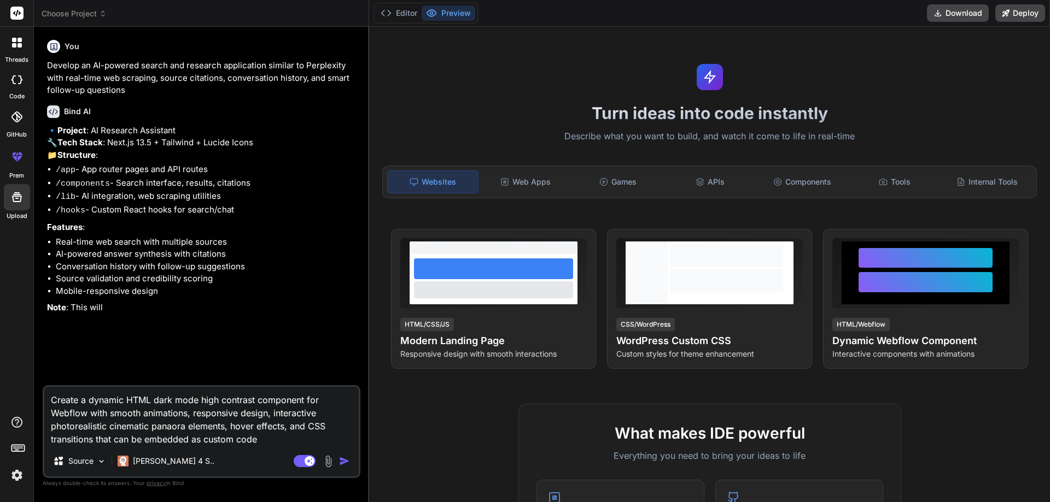
type textarea "Create a dynamic HTML dark mode high contrast component for Webflow with smooth…"
type textarea "x"
type textarea "Create a dynamic HTML dark mode high contrast component for Webflow with smooth…"
type textarea "x"
type textarea "Create a dynamic HTML dark mode high contrast component for Webflow with smooth…"
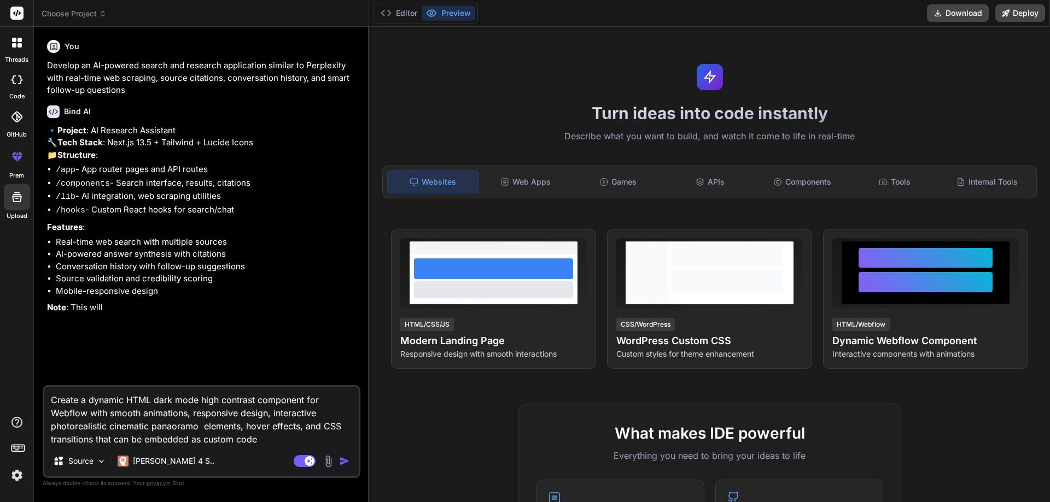
type textarea "x"
type textarea "Create a dynamic HTML dark mode high contrast component for Webflow with smooth…"
type textarea "x"
type textarea "Create a dynamic HTML dark mode high contrast component for Webflow with smooth…"
type textarea "x"
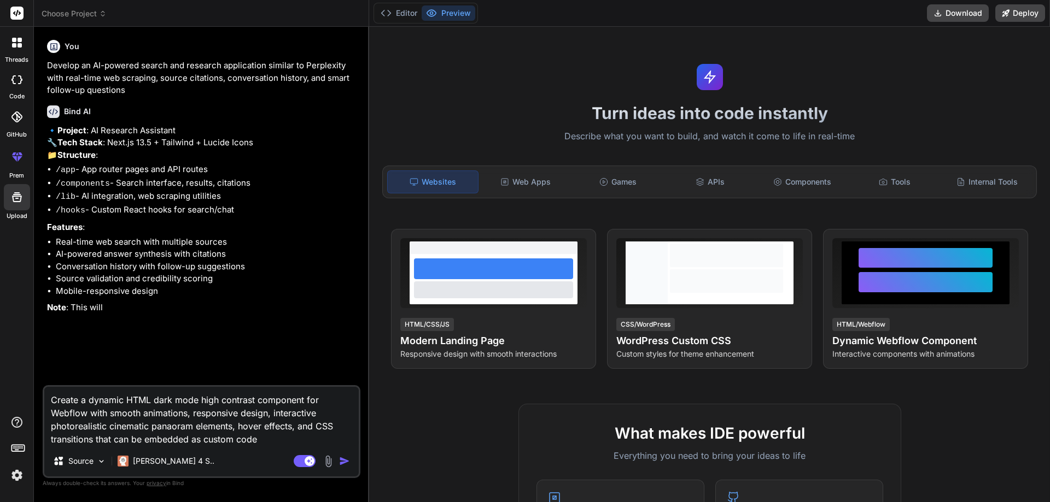
type textarea "Create a dynamic HTML dark mode high contrast component for Webflow with smooth…"
type textarea "x"
type textarea "Create a dynamic HTML dark mode high contrast component for Webflow with smooth…"
type textarea "x"
type textarea "Create a dynamic HTML dark mode high contrast component for Webflow with smooth…"
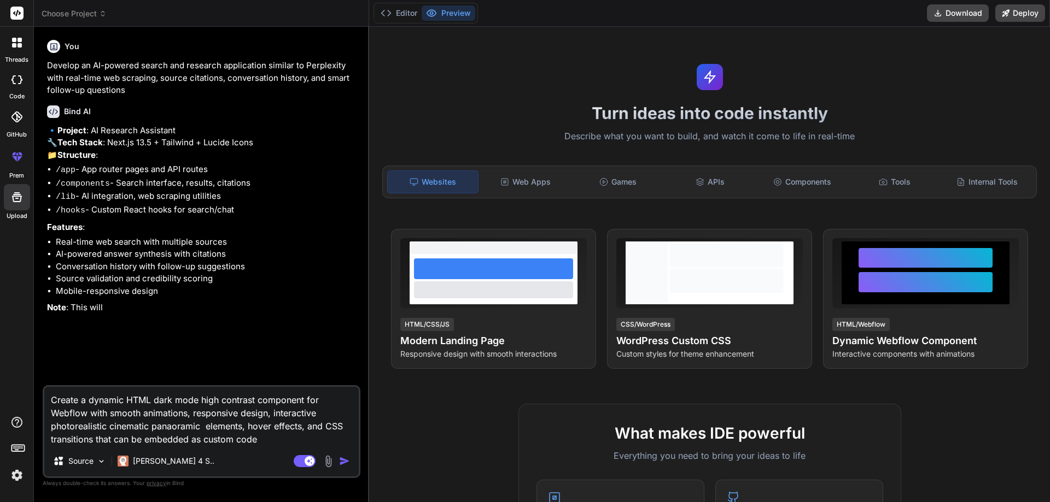
type textarea "x"
type textarea "Create a dynamic HTML dark mode high contrast component for Webflow with smooth…"
type textarea "x"
type textarea "Create a dynamic HTML dark mode high contrast component for Webflow with smooth…"
type textarea "x"
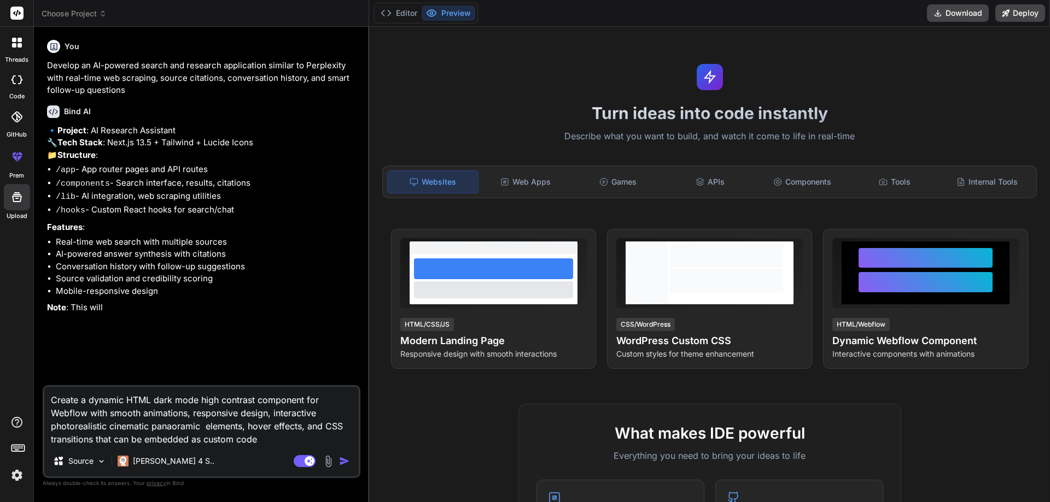
type textarea "Create a dynamic HTML dark mode high contrast component for Webflow with smooth…"
type textarea "x"
type textarea "Create a dynamic HTML dark mode high contrast component for Webflow with smooth…"
type textarea "x"
type textarea "Create a dynamic HTML dark mode high contrast component for Webflow with smooth…"
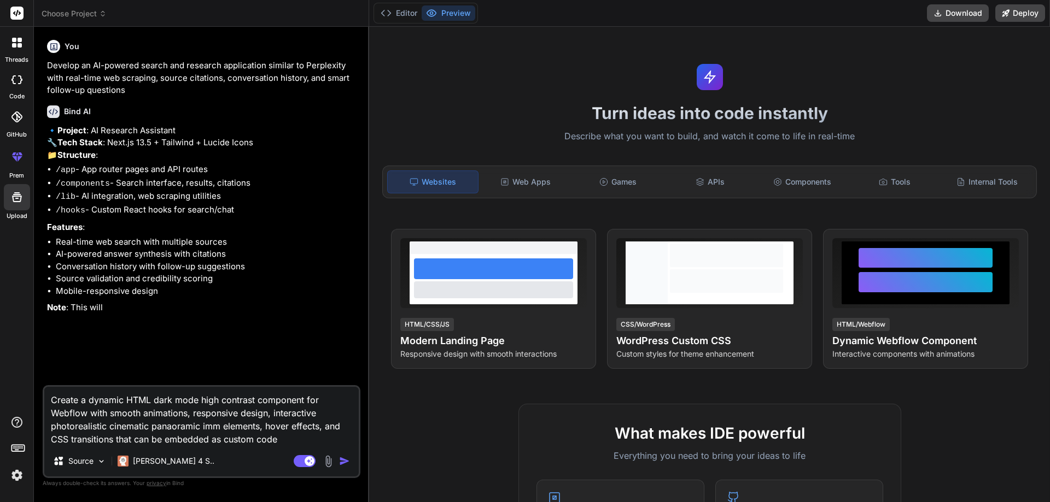
type textarea "x"
type textarea "Create a dynamic HTML dark mode high contrast component for Webflow with smooth…"
type textarea "x"
type textarea "Create a dynamic HTML dark mode high contrast component for Webflow with smooth…"
type textarea "x"
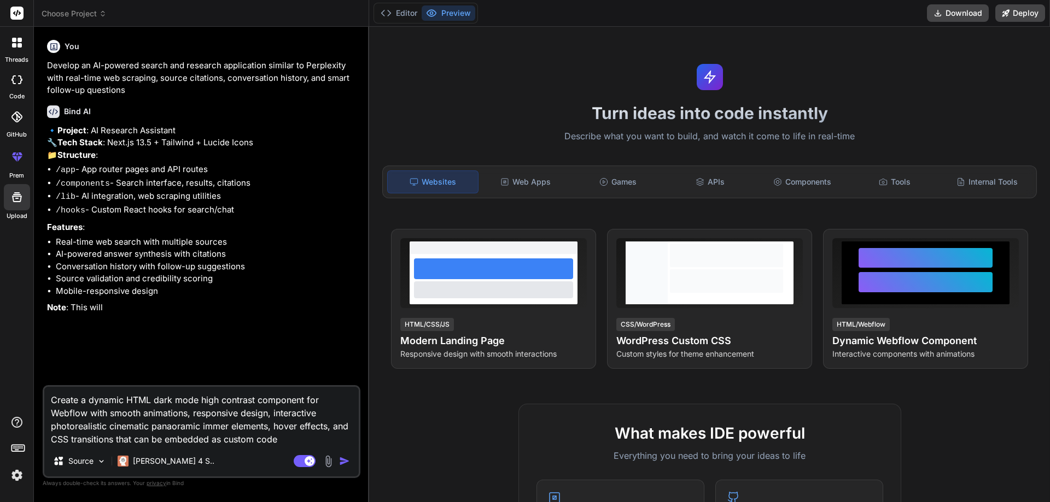
type textarea "Create a dynamic HTML dark mode high contrast component for Webflow with smooth…"
type textarea "x"
type textarea "Create a dynamic HTML dark mode high contrast component for Webflow with smooth…"
type textarea "x"
type textarea "Create a dynamic HTML dark mode high contrast component for Webflow with smooth…"
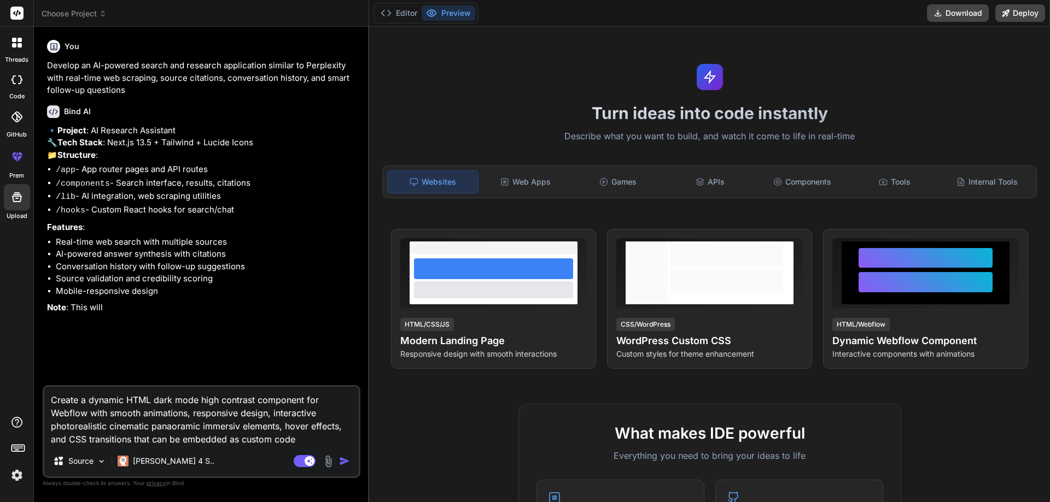
type textarea "x"
type textarea "Create a dynamic HTML dark mode high contrast component for Webflow with smooth…"
type textarea "x"
type textarea "Create a dynamic HTML dark mode high contrast component for Webflow with smooth…"
type textarea "x"
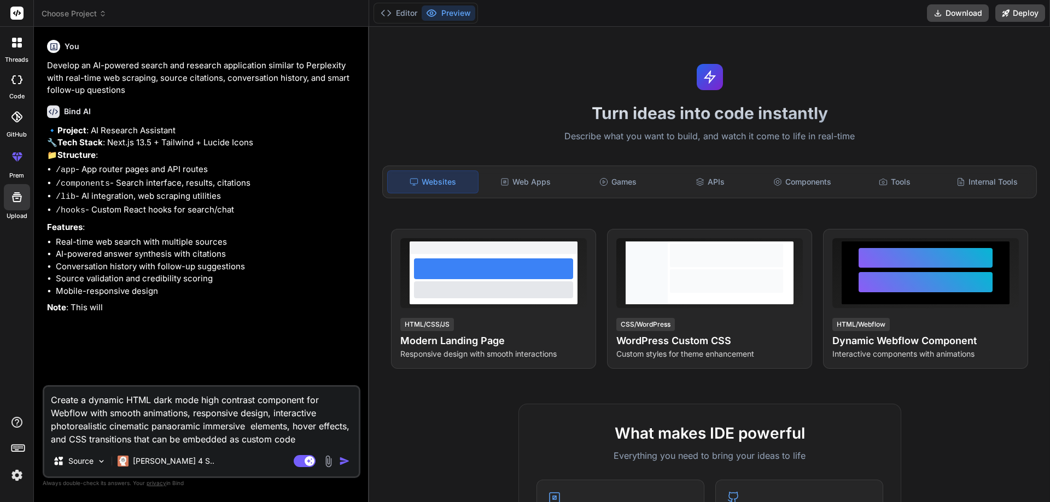
type textarea "Create a dynamic HTML dark mode high contrast component for Webflow with smooth…"
type textarea "x"
type textarea "Create a dynamic HTML dark mode high contrast component for Webflow with smooth…"
type textarea "x"
type textarea "Create a dynamic HTML dark mode high contrast component for Webflow with smooth…"
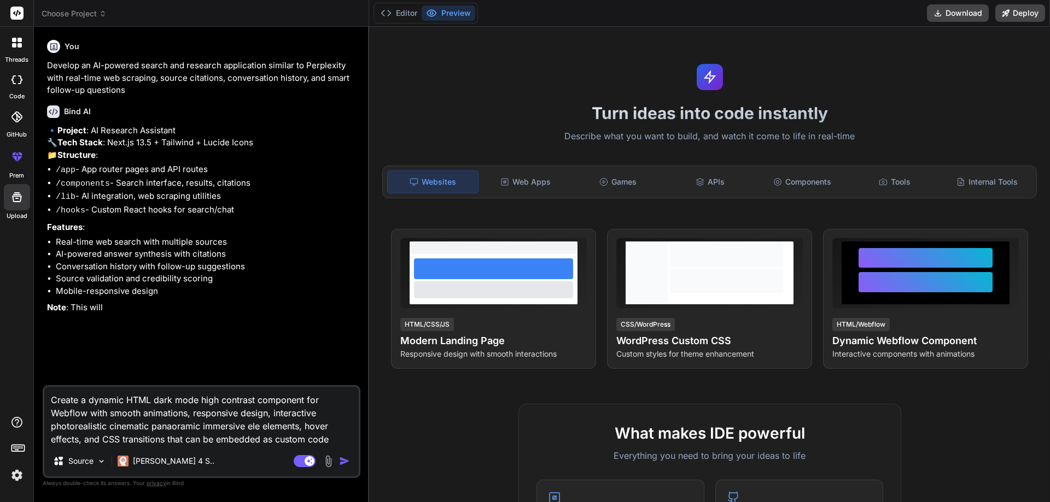
type textarea "x"
type textarea "Create a dynamic HTML dark mode high contrast component for Webflow with smooth…"
type textarea "x"
type textarea "Create a dynamic HTML dark mode high contrast component for Webflow with smooth…"
type textarea "x"
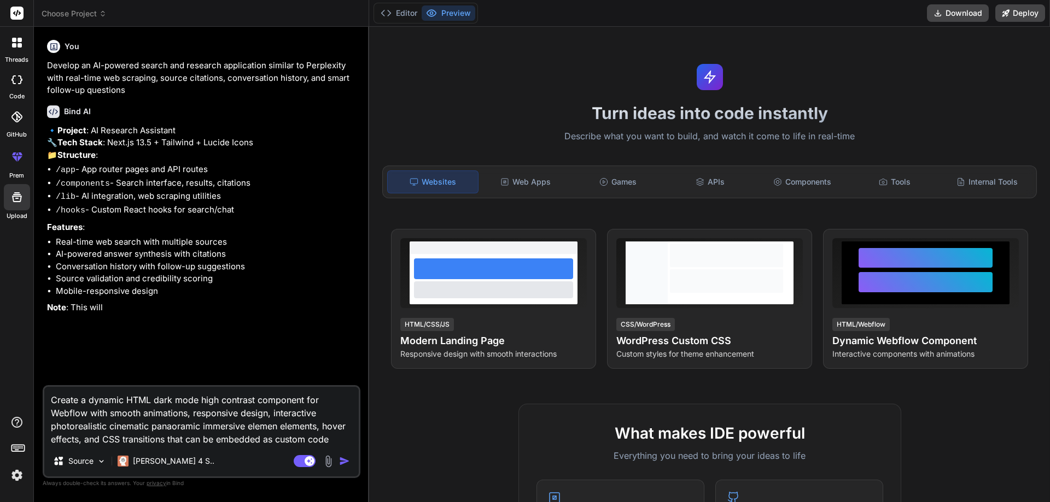
type textarea "Create a dynamic HTML dark mode high contrast component for Webflow with smooth…"
type textarea "x"
type textarea "Create a dynamic HTML dark mode high contrast component for Webflow with smooth…"
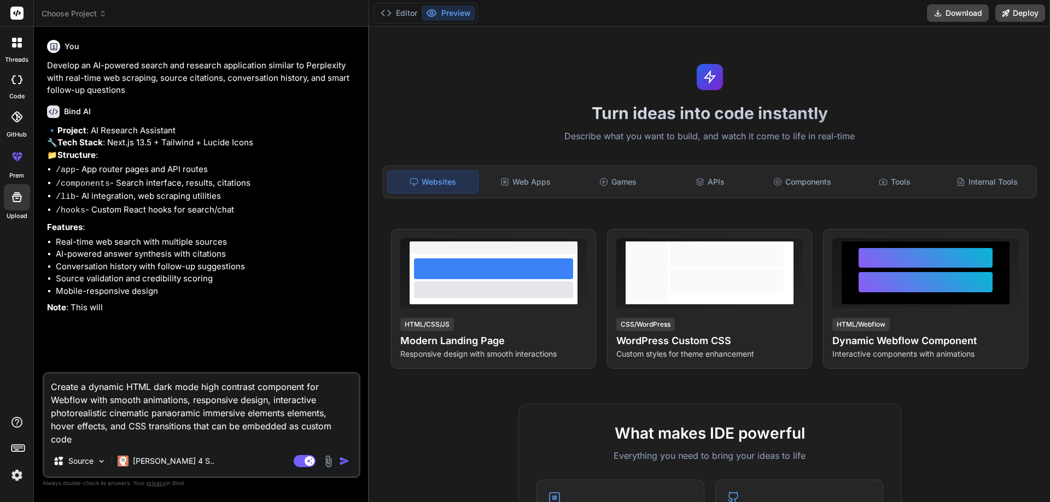
type textarea "x"
type textarea "Create a dynamic HTML dark mode high contrast component for Webflow with smooth…"
type textarea "x"
type textarea "Create a dynamic HTML dark mode high contrast component for Webflow with smooth…"
type textarea "x"
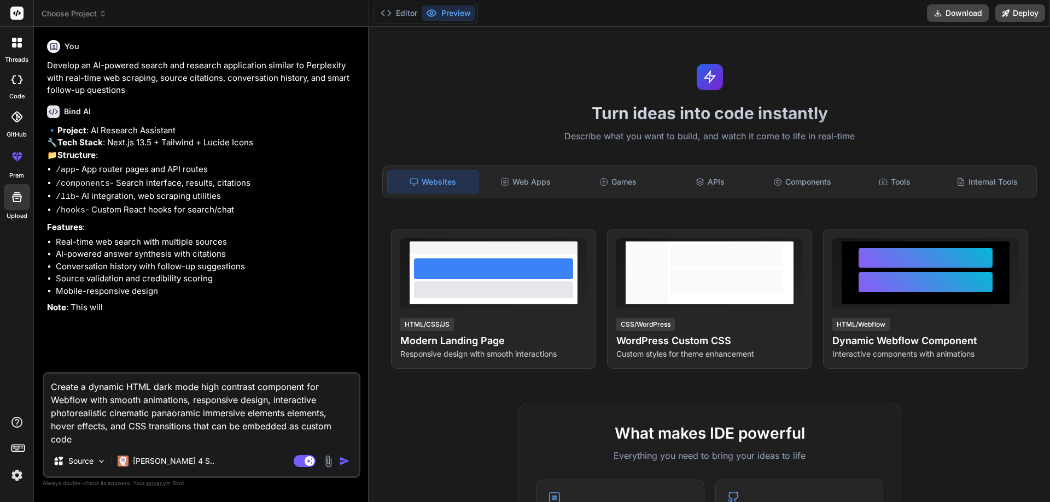
type textarea "Create a dynamic HTML dark mode high contrast component for Webflow with smooth…"
type textarea "x"
type textarea "Create a dynamic HTML dark mode high contrast component for Webflow with smooth…"
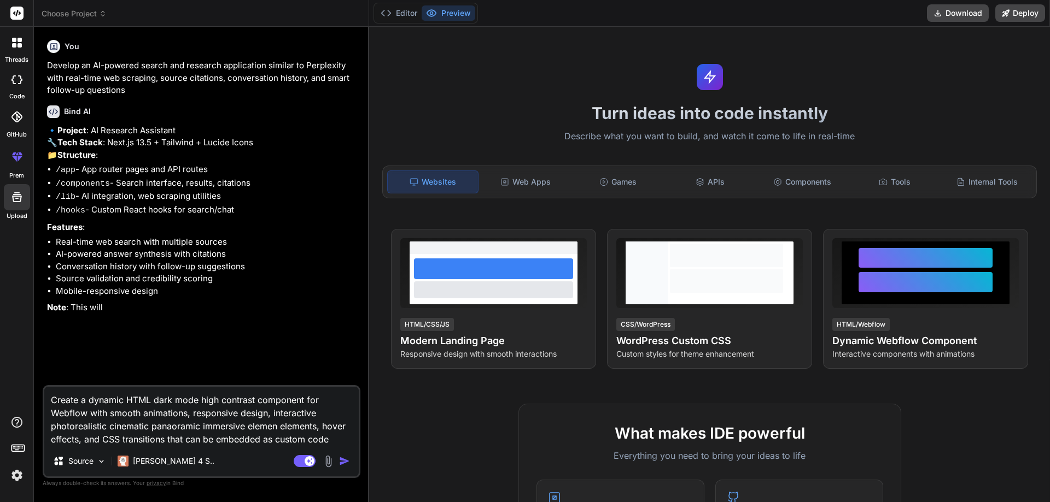
type textarea "x"
type textarea "Create a dynamic HTML dark mode high contrast component for Webflow with smooth…"
type textarea "x"
type textarea "Create a dynamic HTML dark mode high contrast component for Webflow with smooth…"
type textarea "x"
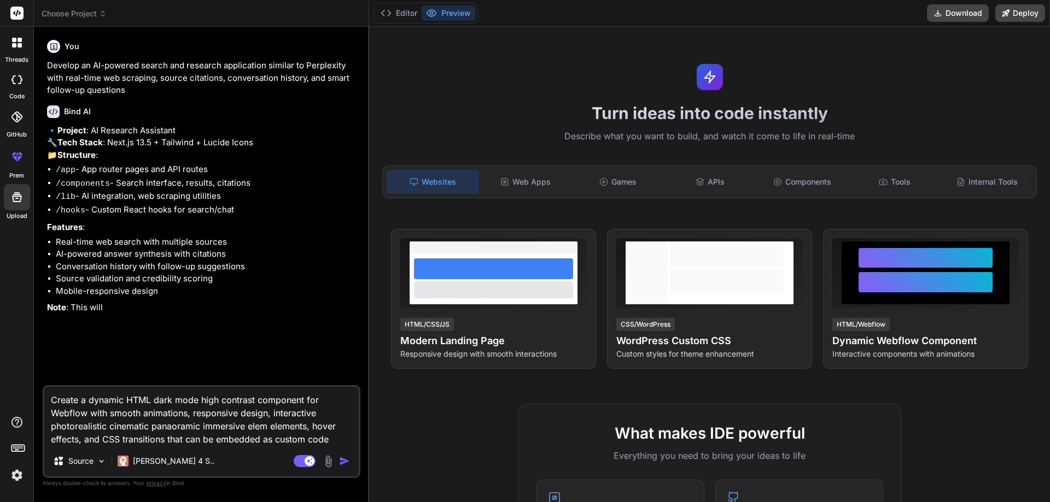
type textarea "Create a dynamic HTML dark mode high contrast component for Webflow with smooth…"
type textarea "x"
type textarea "Create a dynamic HTML dark mode high contrast component for Webflow with smooth…"
type textarea "x"
type textarea "Create a dynamic HTML dark mode high contrast component for Webflow with smooth…"
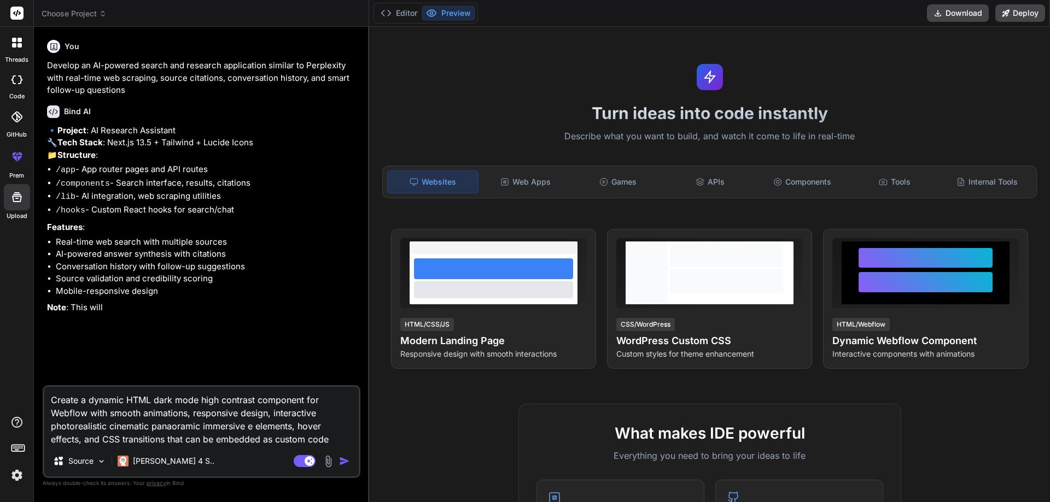
type textarea "x"
type textarea "Create a dynamic HTML dark mode high contrast component for Webflow with smooth…"
type textarea "x"
type textarea "Create a dynamic HTML dark mode high contrast component for Webflow with smooth…"
type textarea "x"
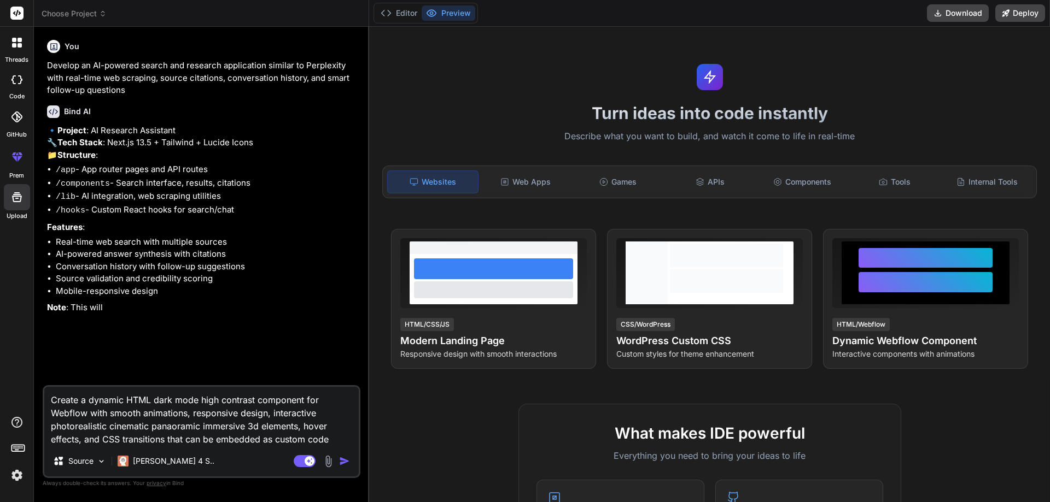
type textarea "Create a dynamic HTML dark mode high contrast component for Webflow with smooth…"
type textarea "x"
type textarea "Create a dynamic HTML dark mode high contrast component for Webflow with smooth…"
type textarea "x"
type textarea "Create a dynamic HTML dark mode high contrast component for Webflow with smooth…"
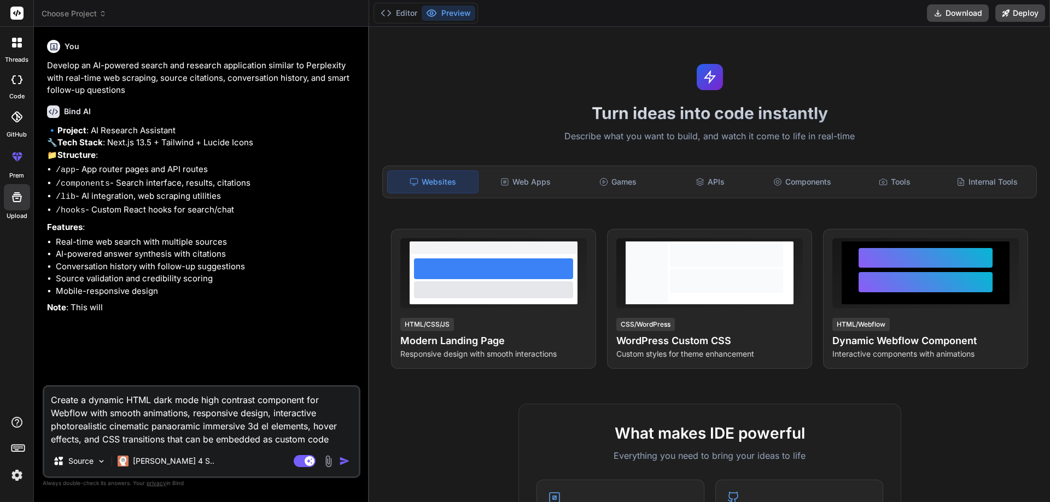
type textarea "x"
type textarea "Create a dynamic HTML dark mode high contrast component for Webflow with smooth…"
click at [51, 400] on textarea "Create a dynamic HTML dark mode high contrast component for Webflow with smooth…" at bounding box center [201, 416] width 314 height 59
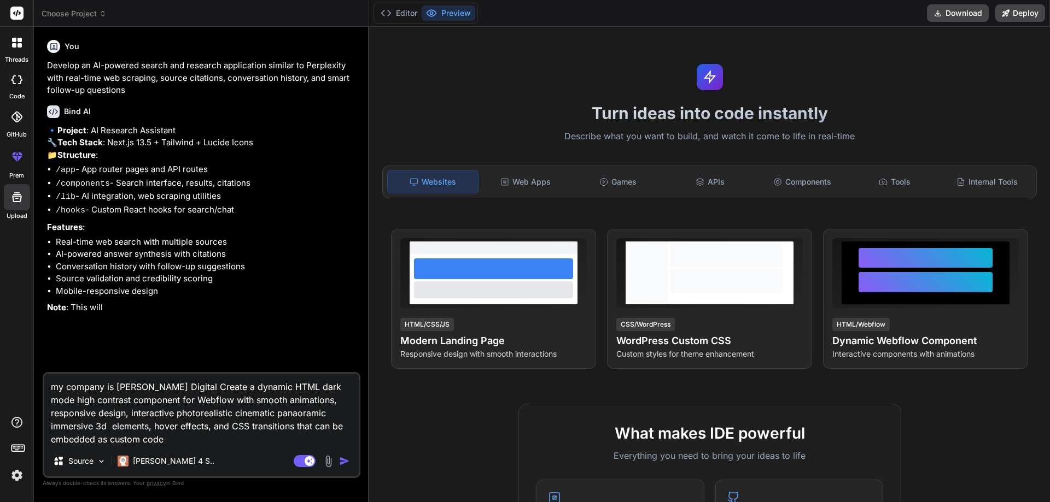
click at [117, 388] on textarea "my company is lightfoot Digital Create a dynamic HTML dark mode high contrast c…" at bounding box center [201, 410] width 314 height 72
click at [140, 387] on textarea "my company is Lightfoot Digital Create a dynamic HTML dark mode high contrast c…" at bounding box center [201, 410] width 314 height 72
click at [142, 386] on textarea "my company is Lightfoot Digital Create a dynamic HTML dark mode high contrast c…" at bounding box center [201, 410] width 314 height 72
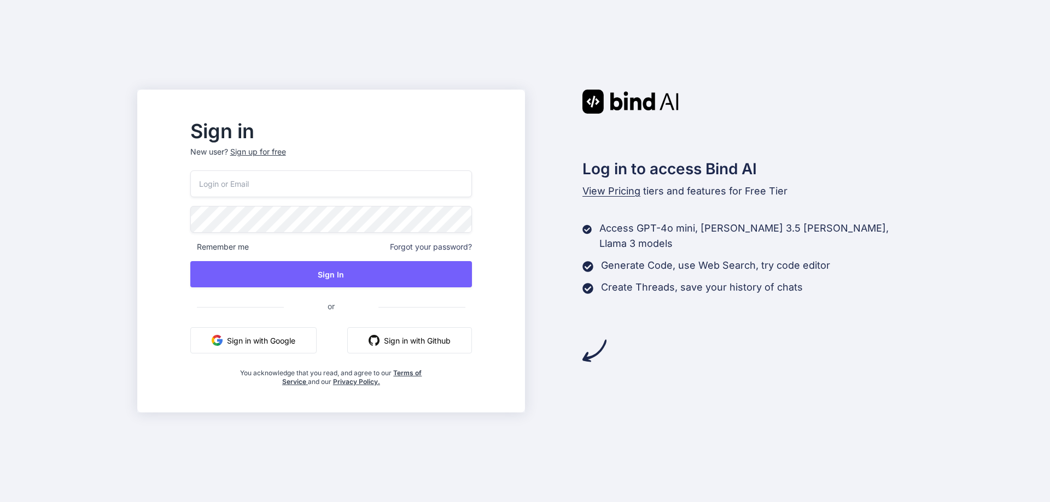
click at [302, 345] on button "Sign in with Google" at bounding box center [253, 340] width 126 height 26
